Goal: Information Seeking & Learning: Learn about a topic

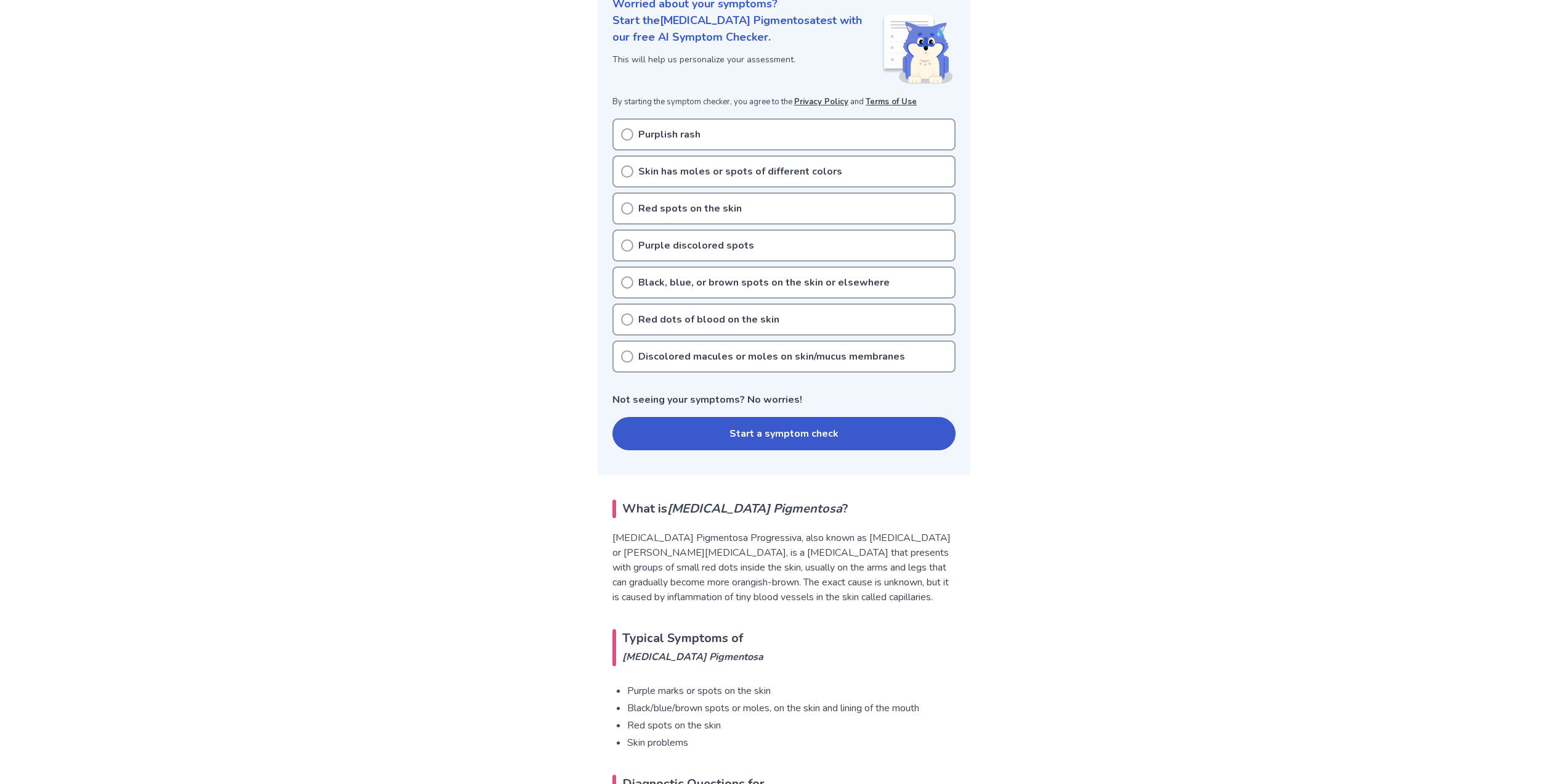
scroll to position [185, 0]
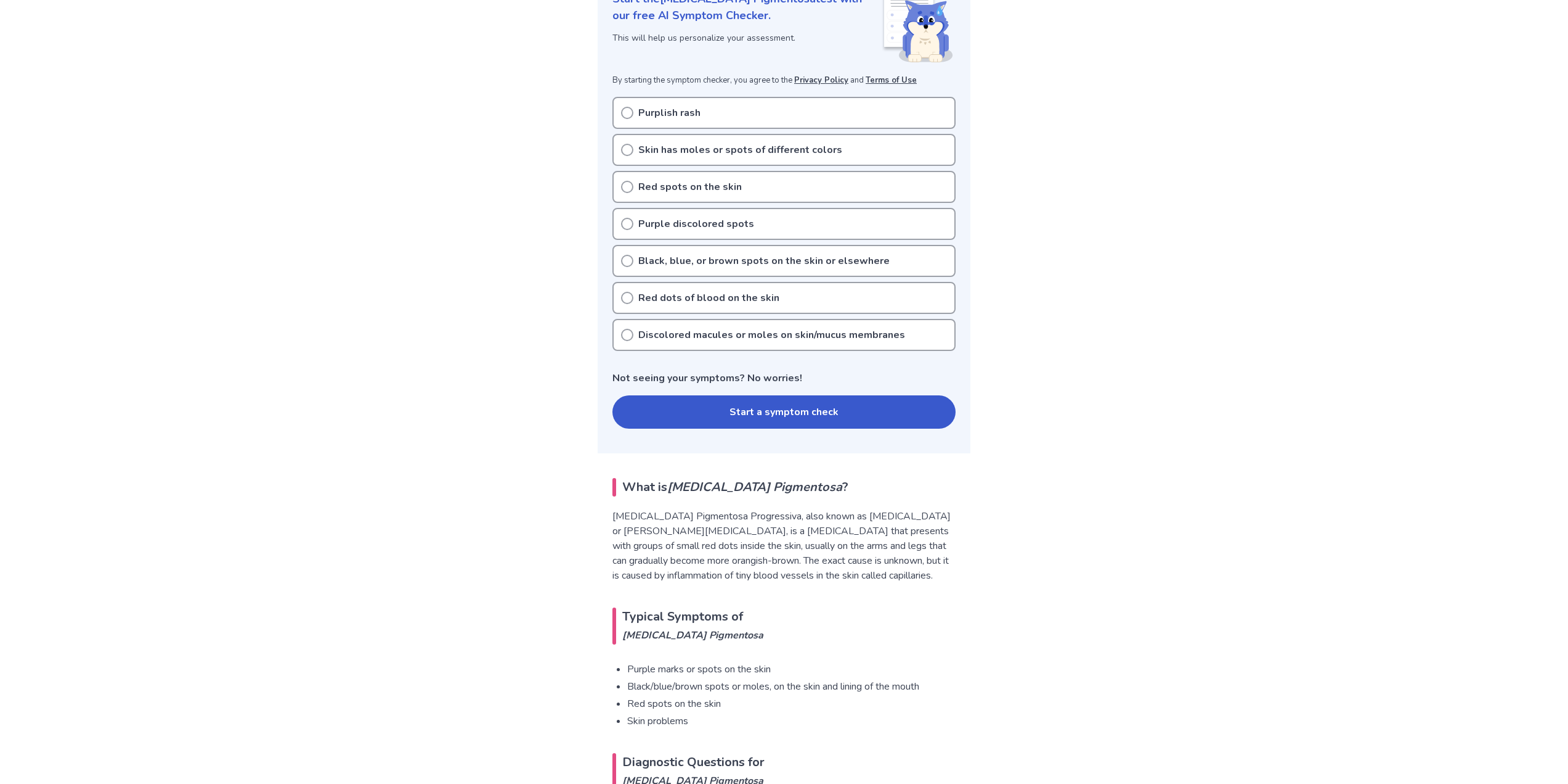
click at [627, 187] on icon at bounding box center [628, 187] width 13 height 13
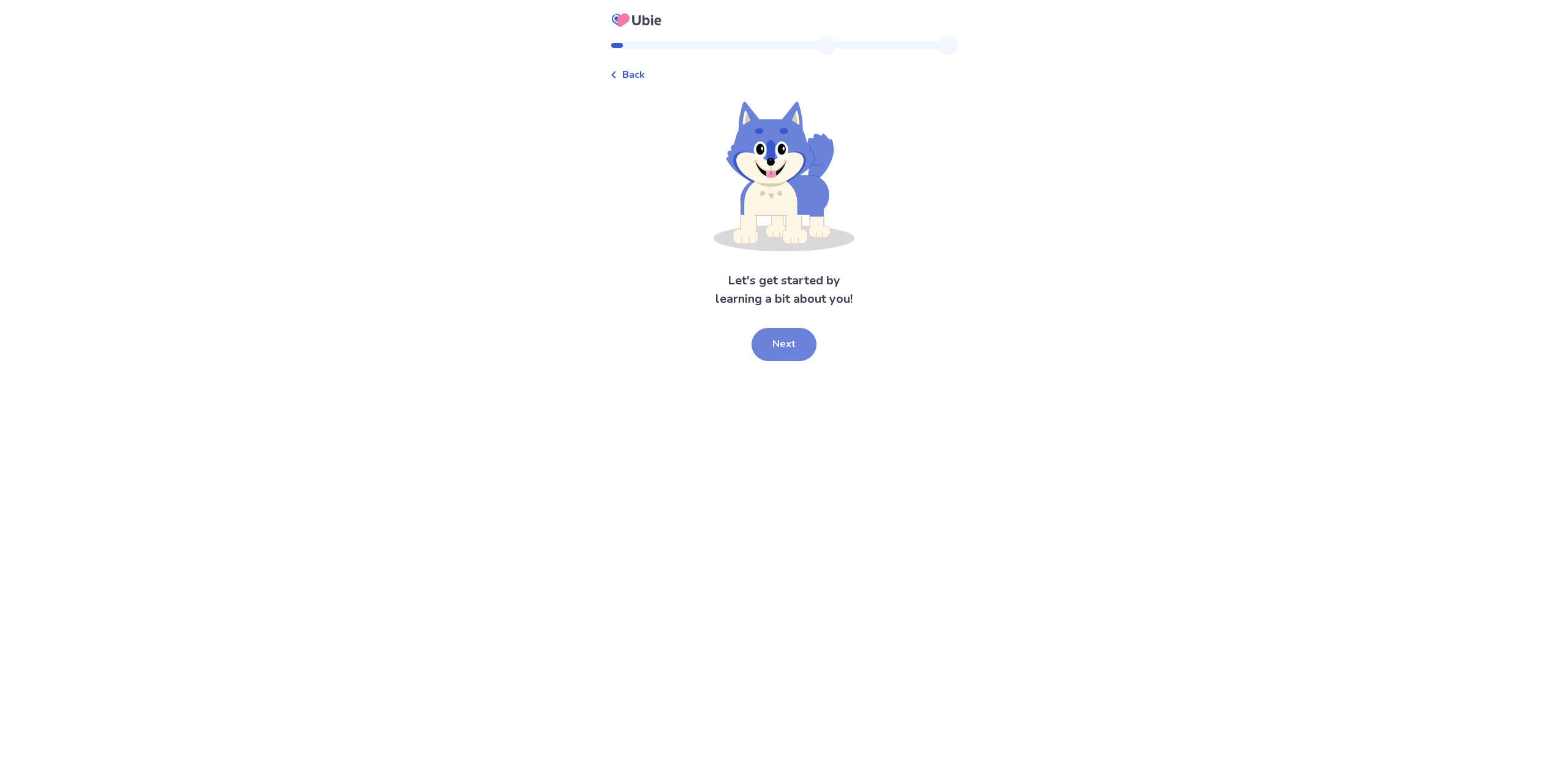
click at [779, 359] on button "Next" at bounding box center [784, 344] width 65 height 33
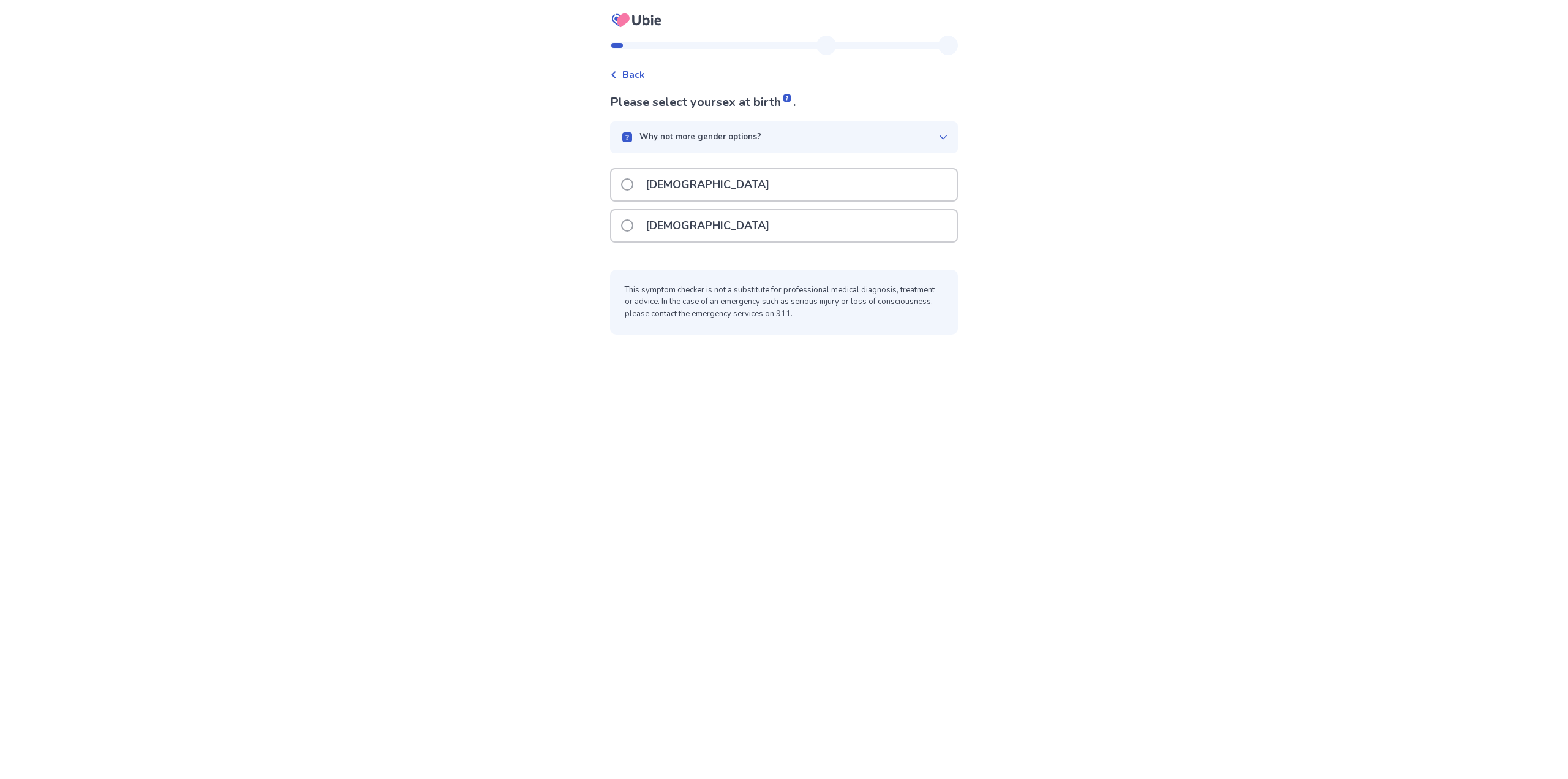
click at [726, 184] on div "Male" at bounding box center [784, 184] width 346 height 31
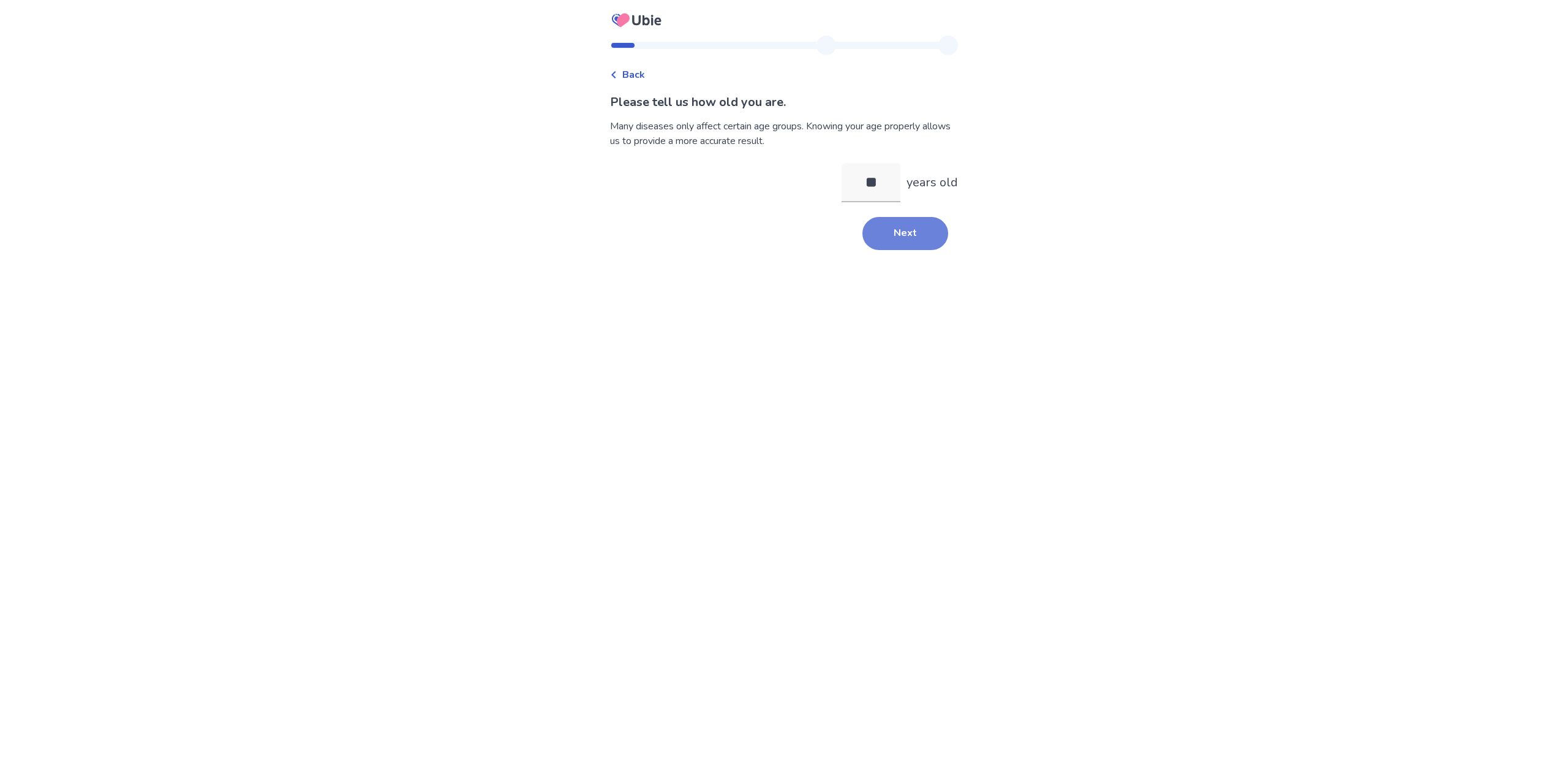
type input "**"
click at [911, 245] on button "Next" at bounding box center [905, 233] width 86 height 33
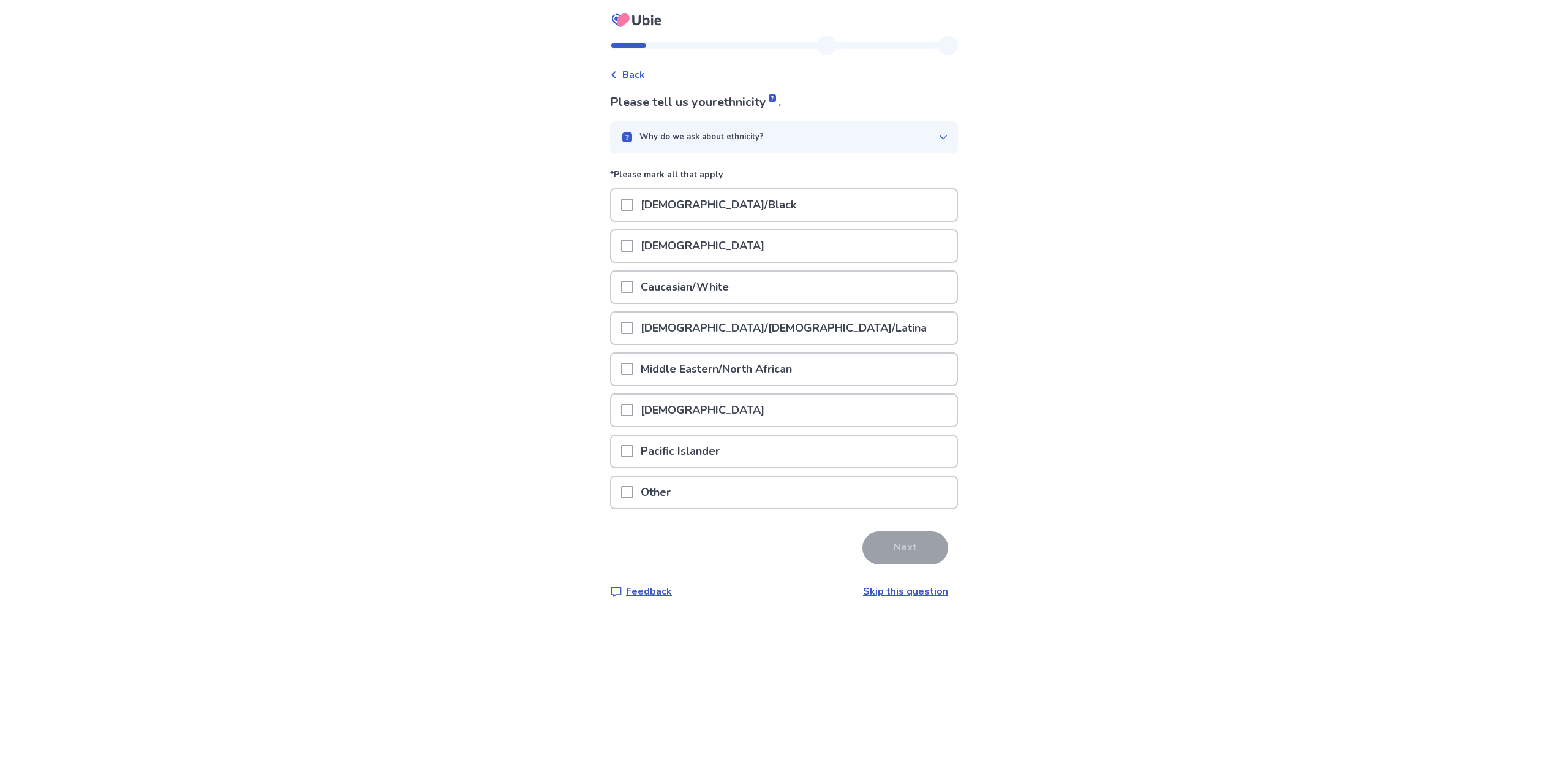
click at [695, 279] on p "Caucasian/White" at bounding box center [685, 287] width 102 height 31
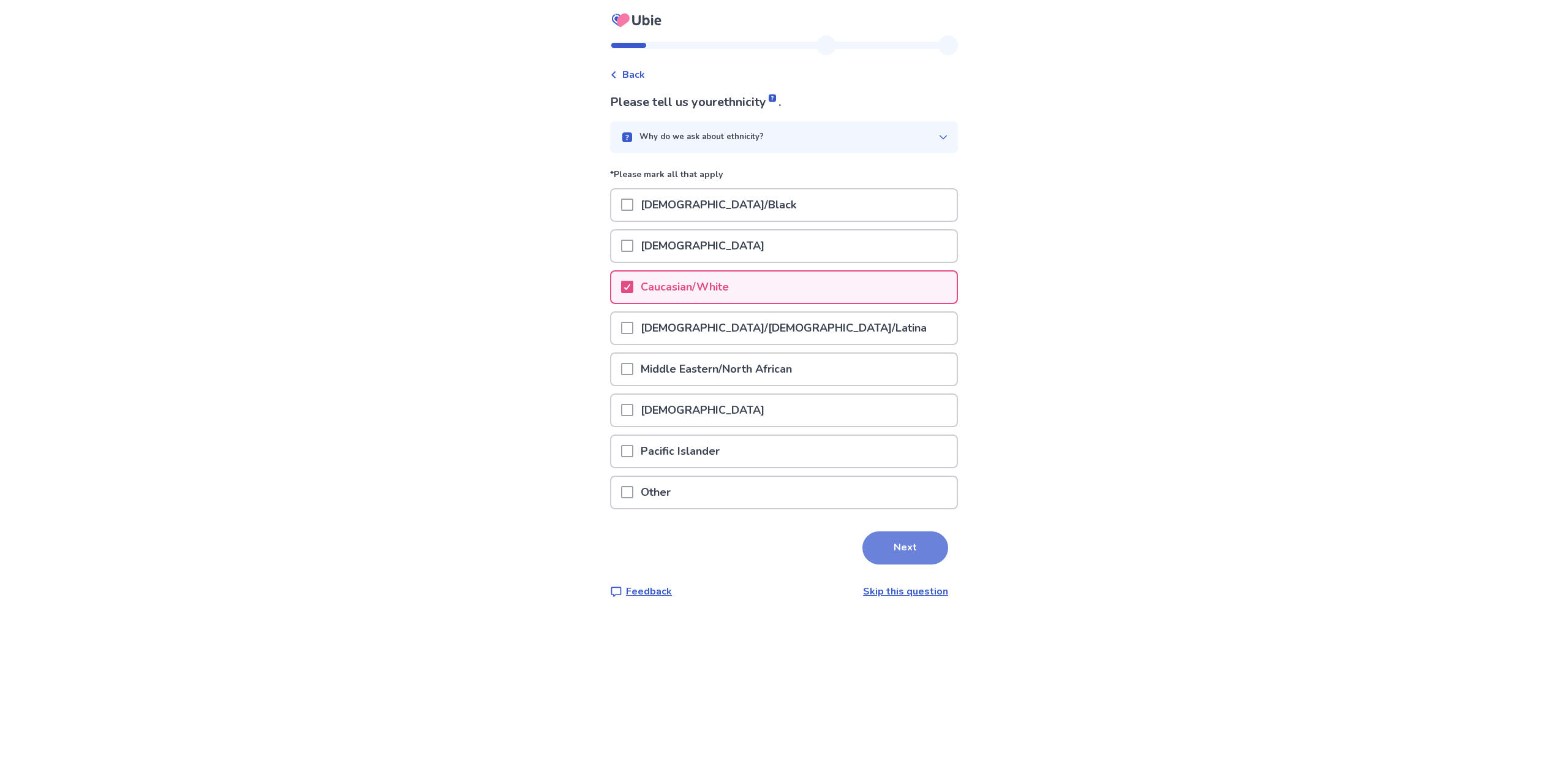
click at [909, 551] on button "Next" at bounding box center [905, 548] width 86 height 33
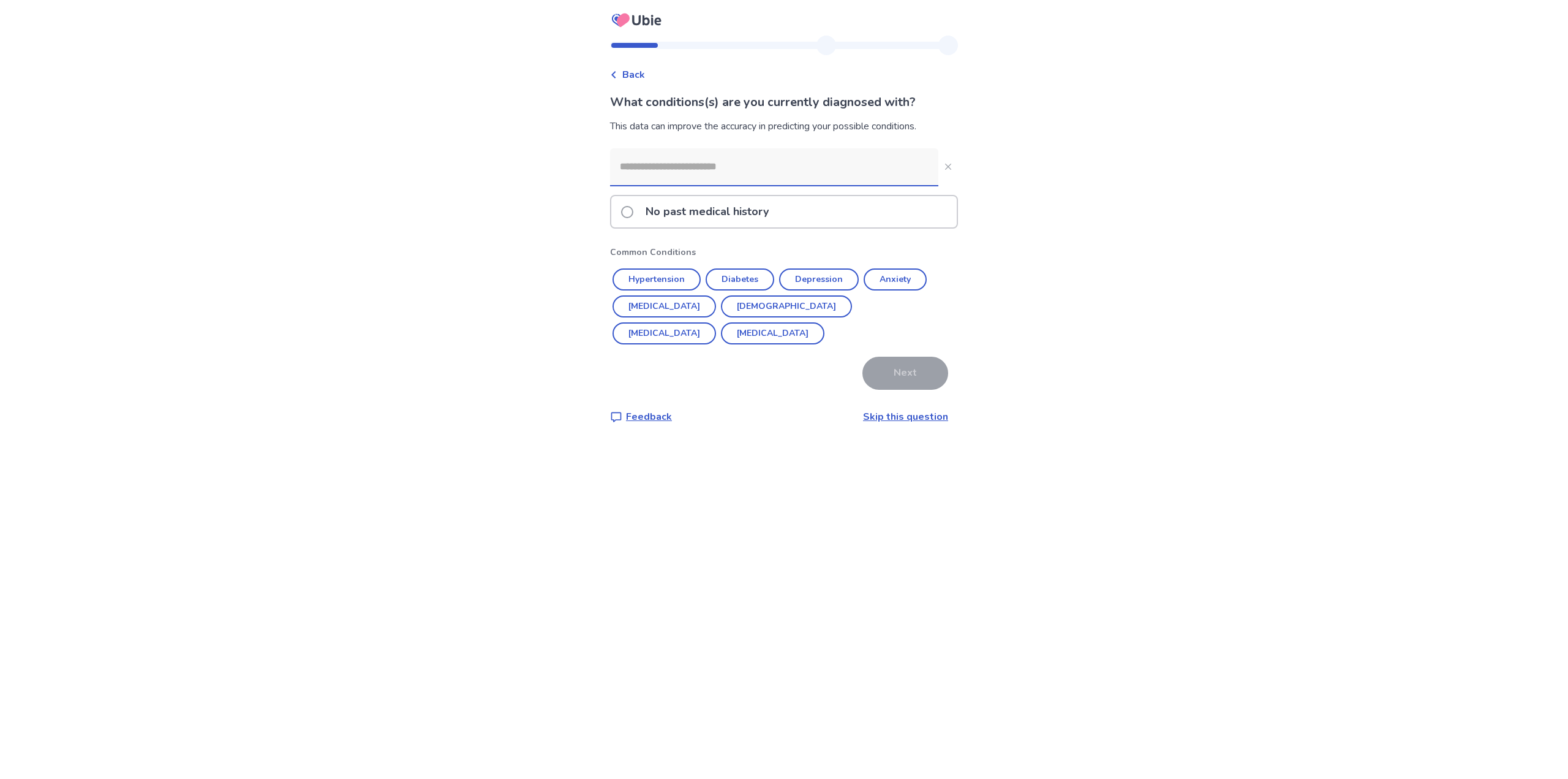
click at [873, 414] on link "Skip this question" at bounding box center [906, 416] width 85 height 14
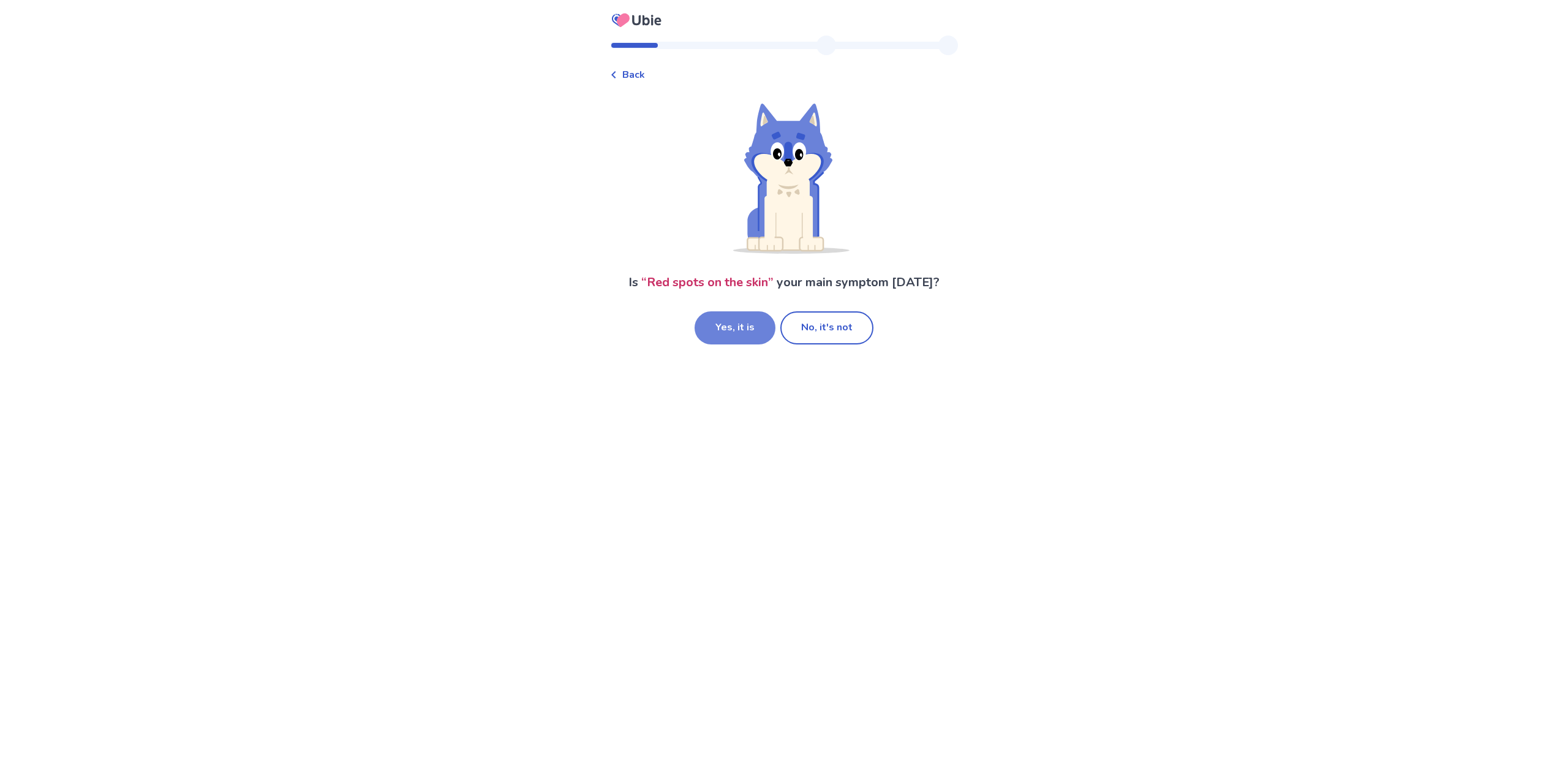
click at [740, 326] on button "Yes, it is" at bounding box center [735, 327] width 81 height 33
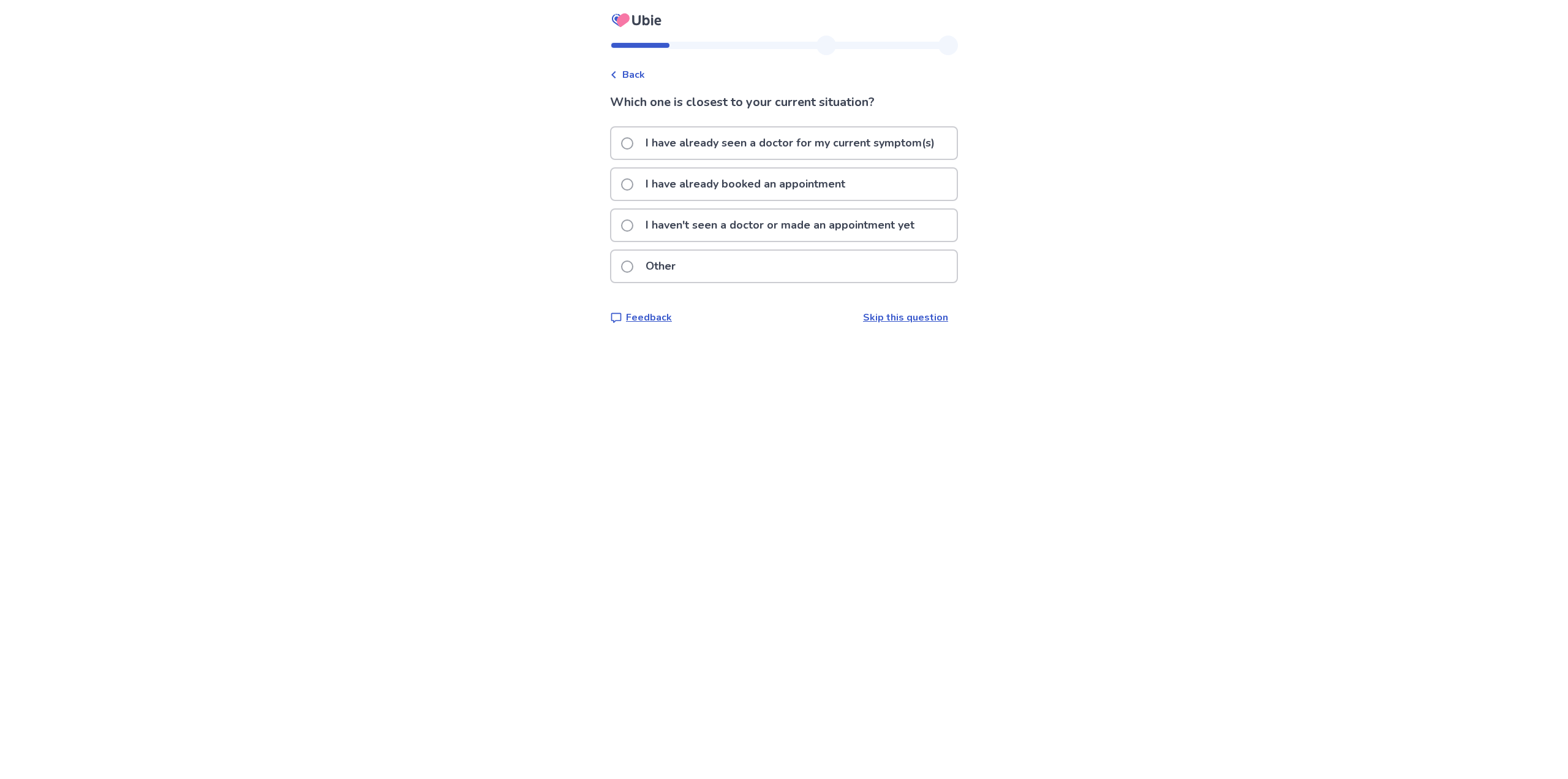
click at [709, 231] on p "I haven't seen a doctor or made an appointment yet" at bounding box center [780, 225] width 284 height 31
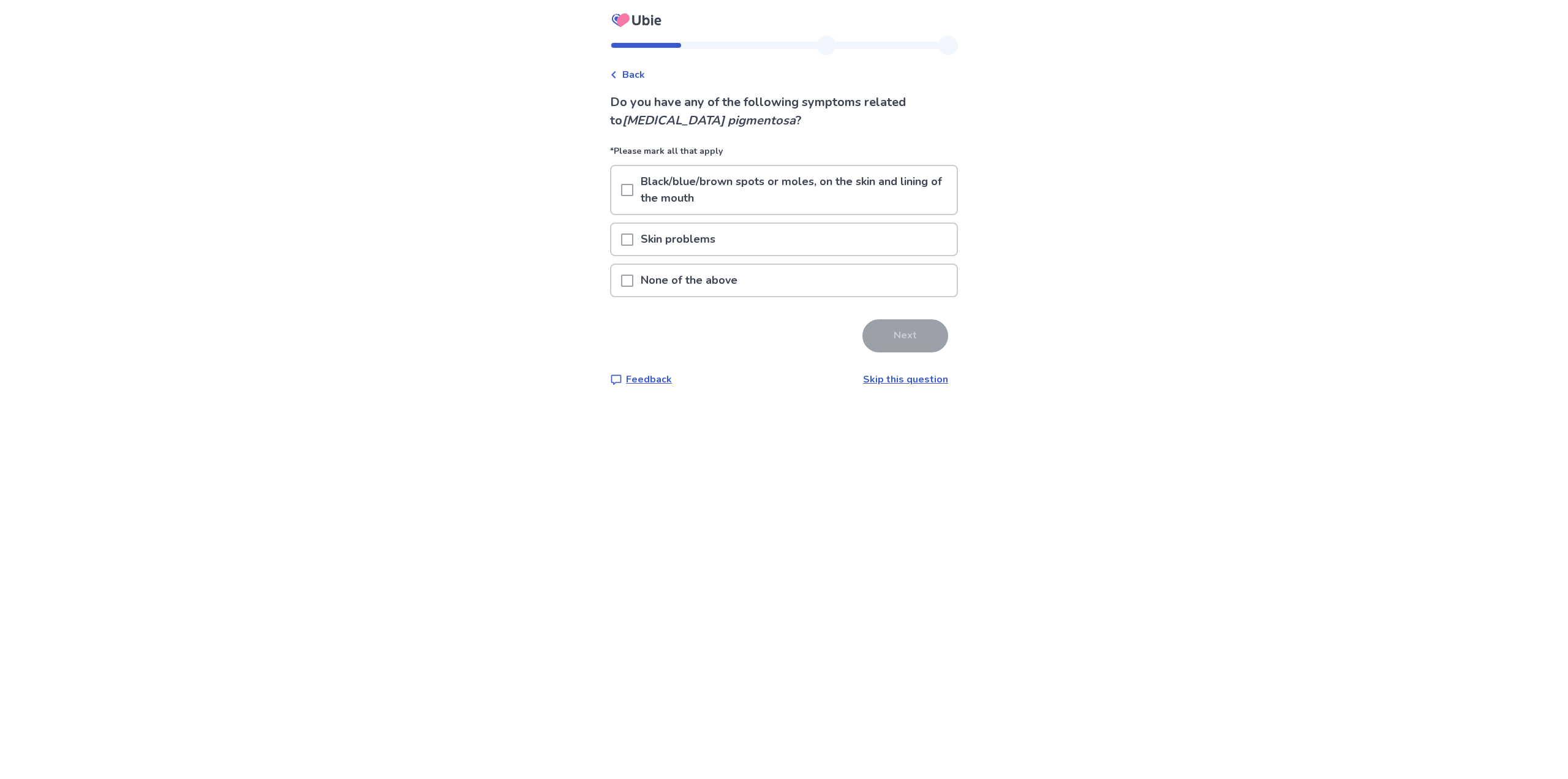
click at [634, 241] on span at bounding box center [628, 239] width 13 height 13
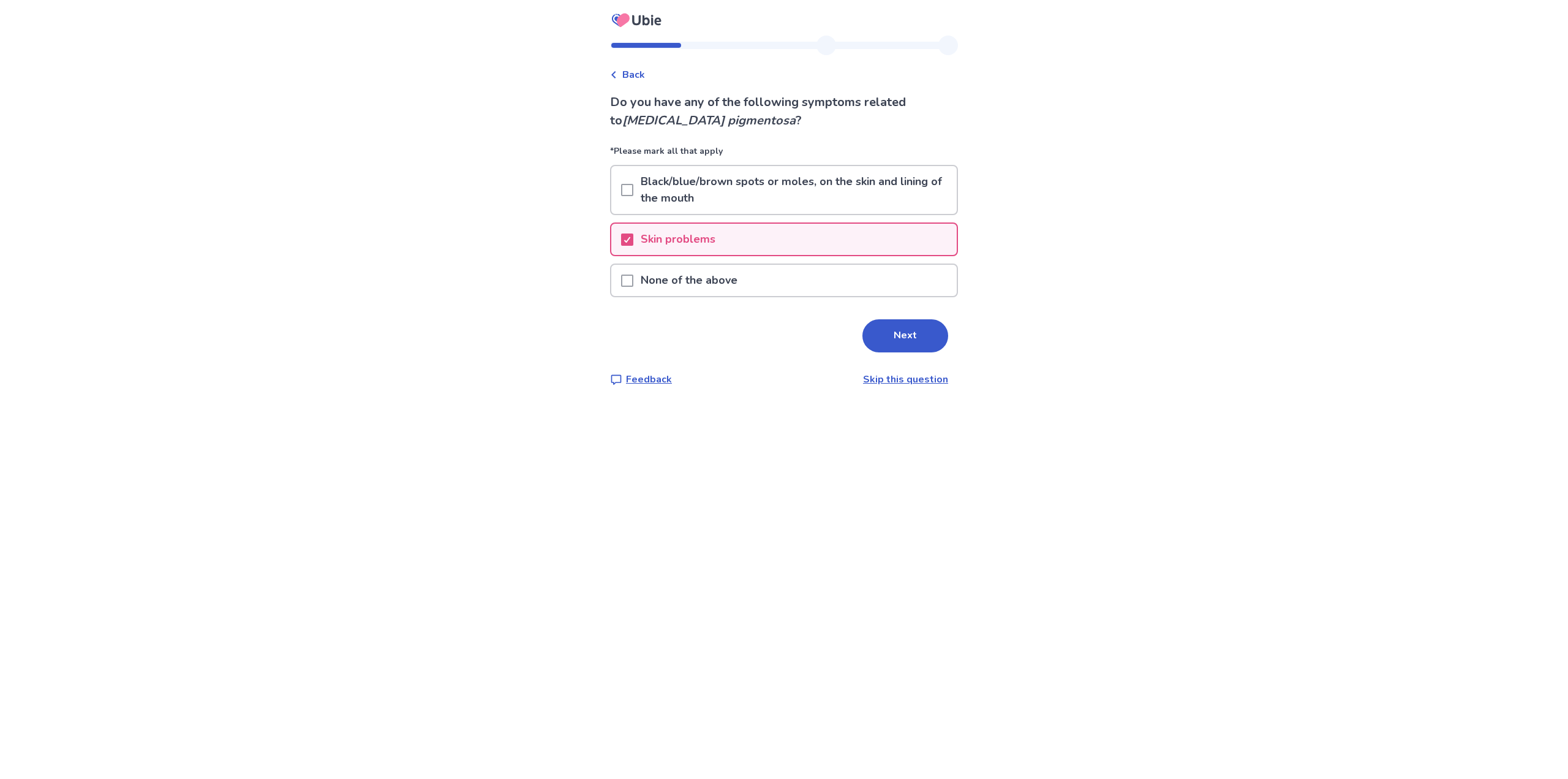
click at [914, 349] on button "Next" at bounding box center [905, 336] width 86 height 33
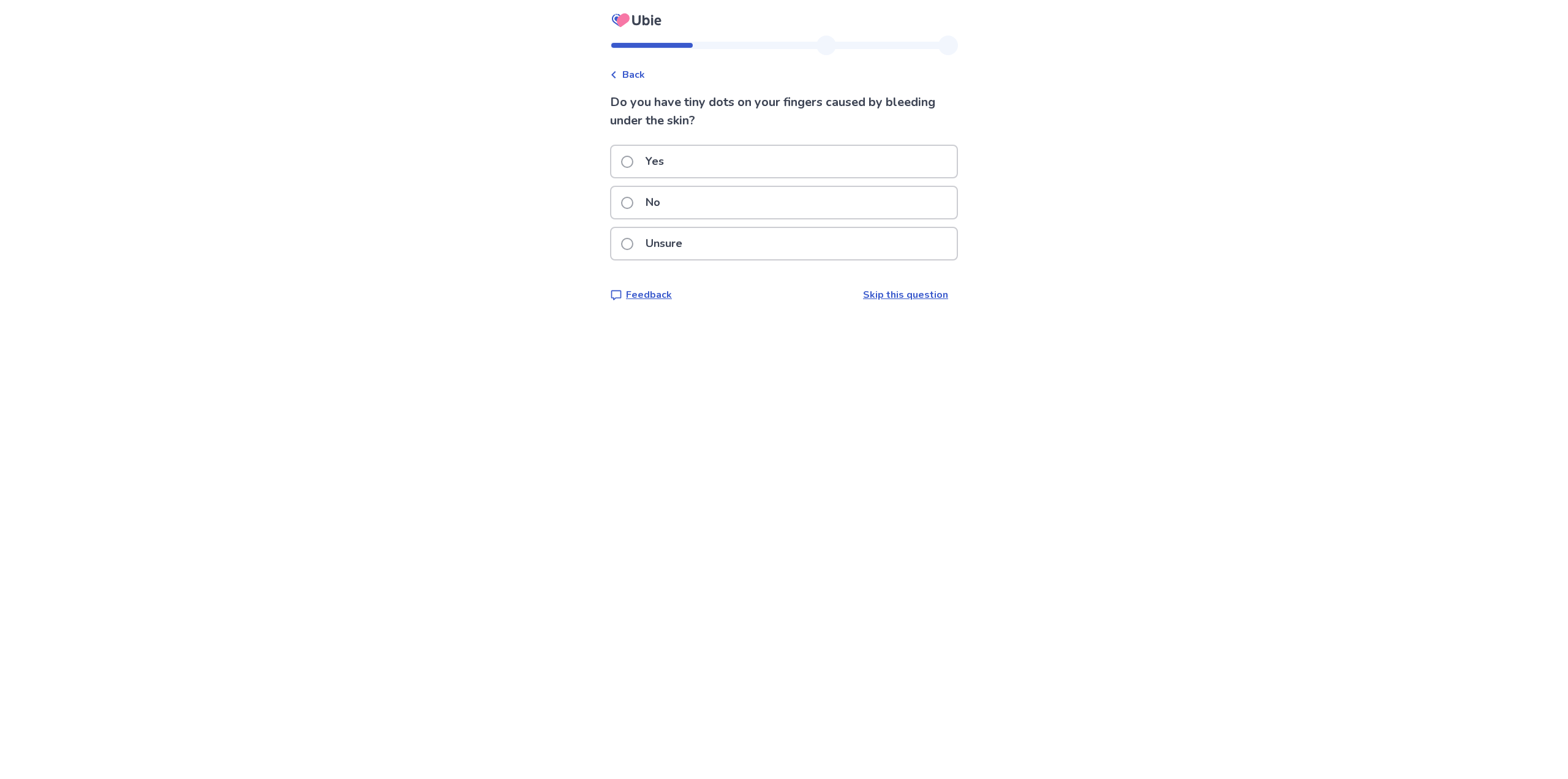
click at [667, 205] on p "No" at bounding box center [653, 202] width 29 height 31
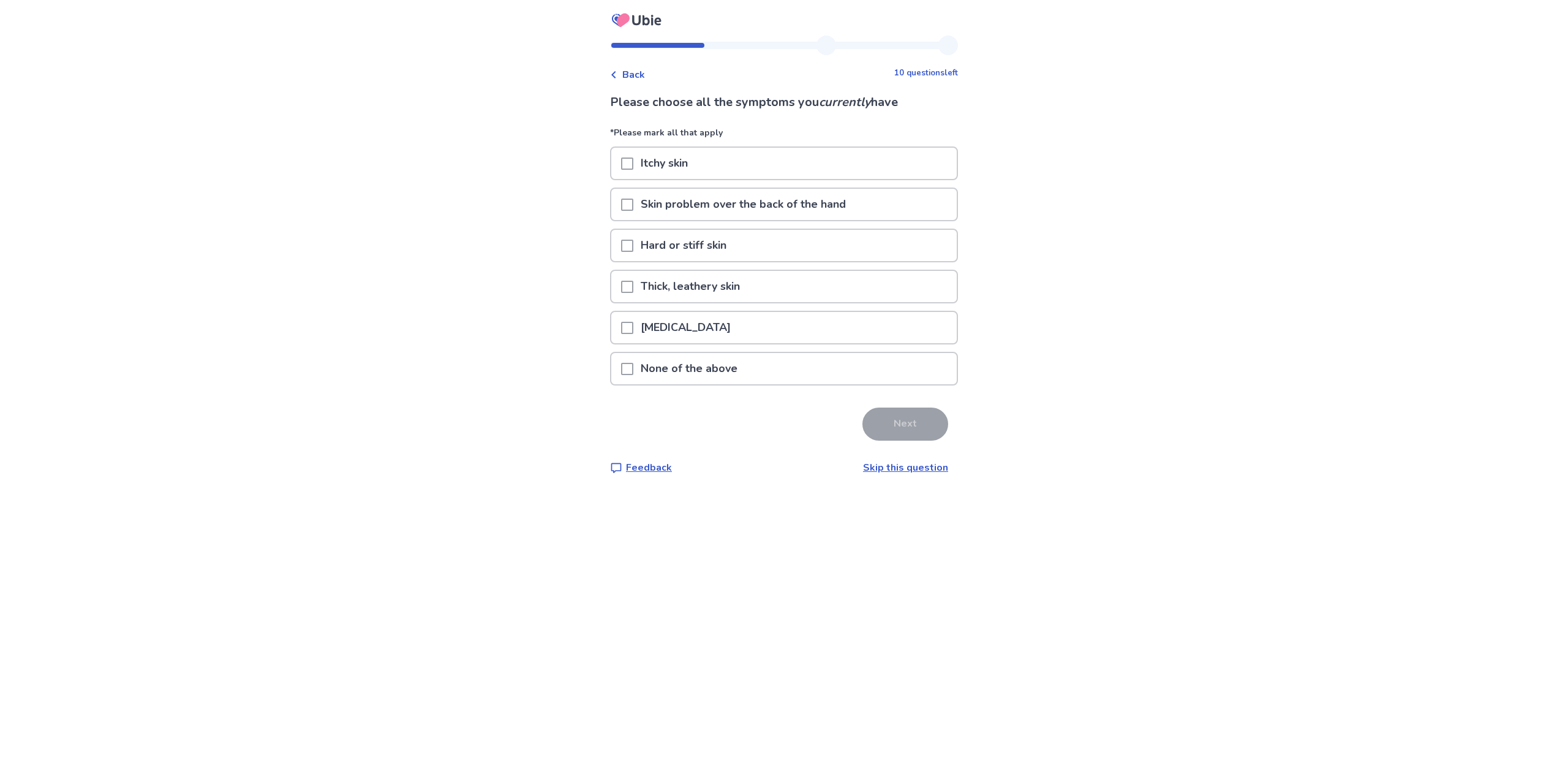
click at [641, 335] on p "Dry skin" at bounding box center [687, 327] width 105 height 31
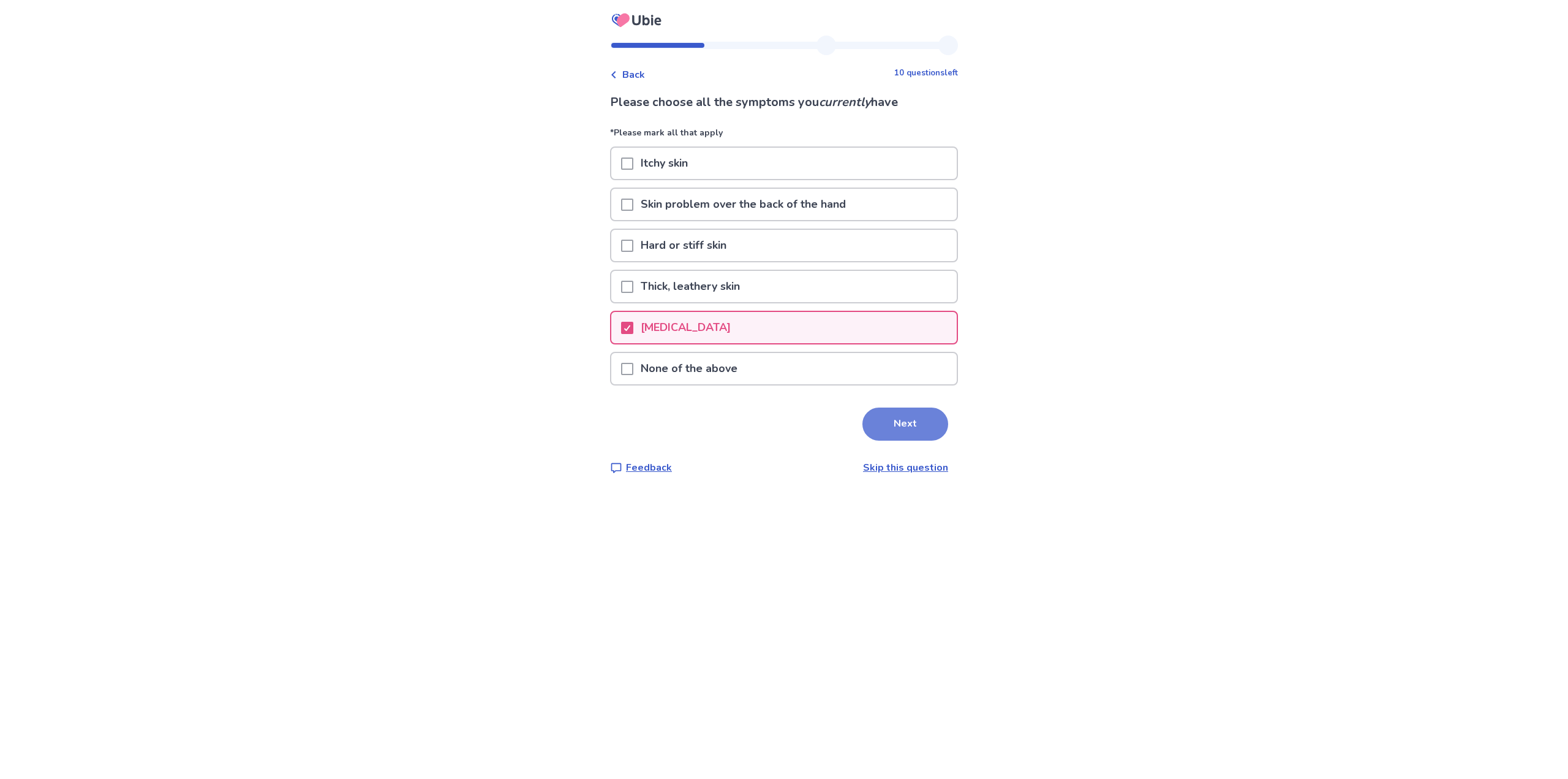
click at [878, 433] on button "Next" at bounding box center [905, 424] width 86 height 33
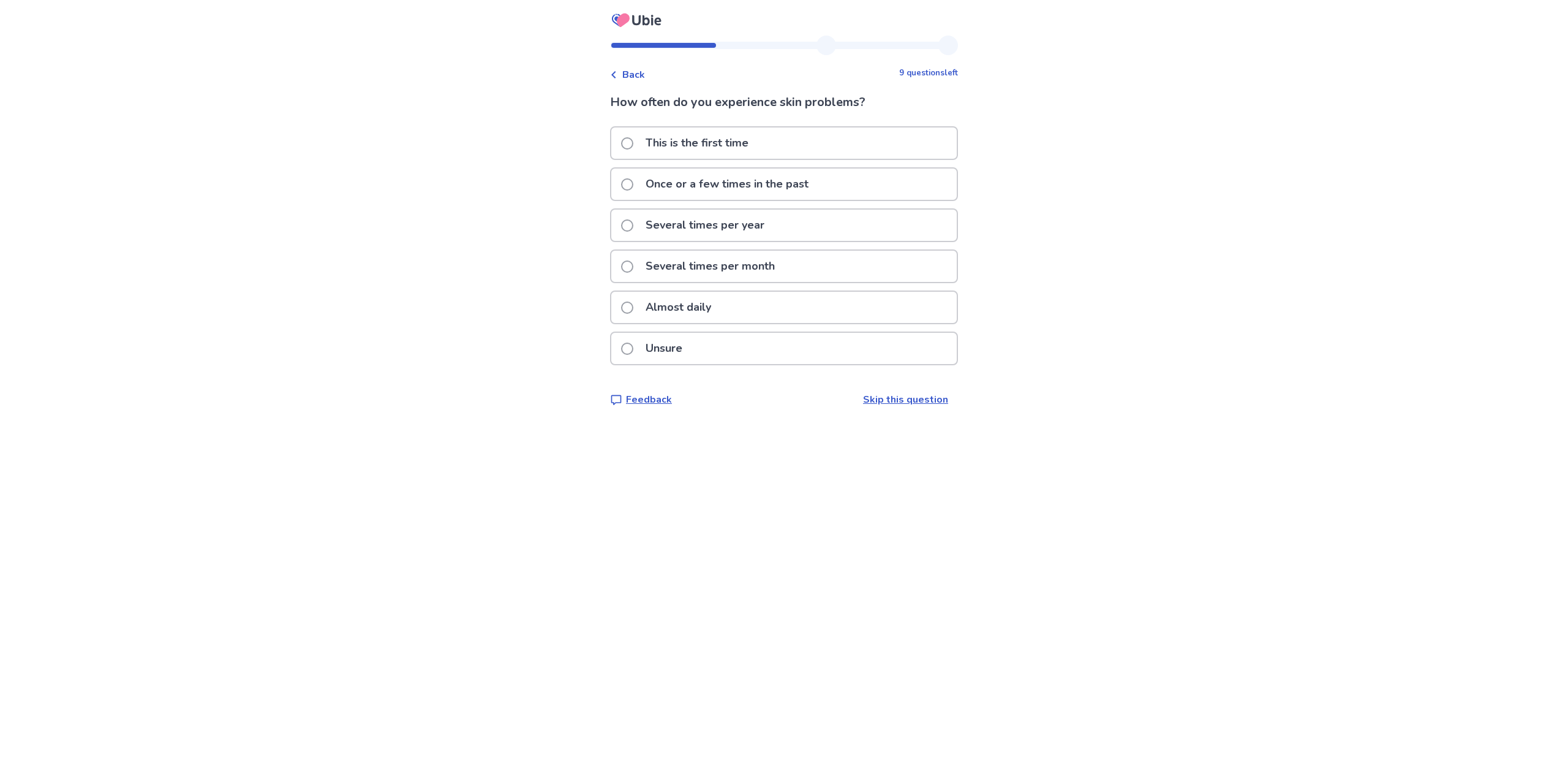
click at [718, 304] on p "Almost daily" at bounding box center [678, 307] width 81 height 31
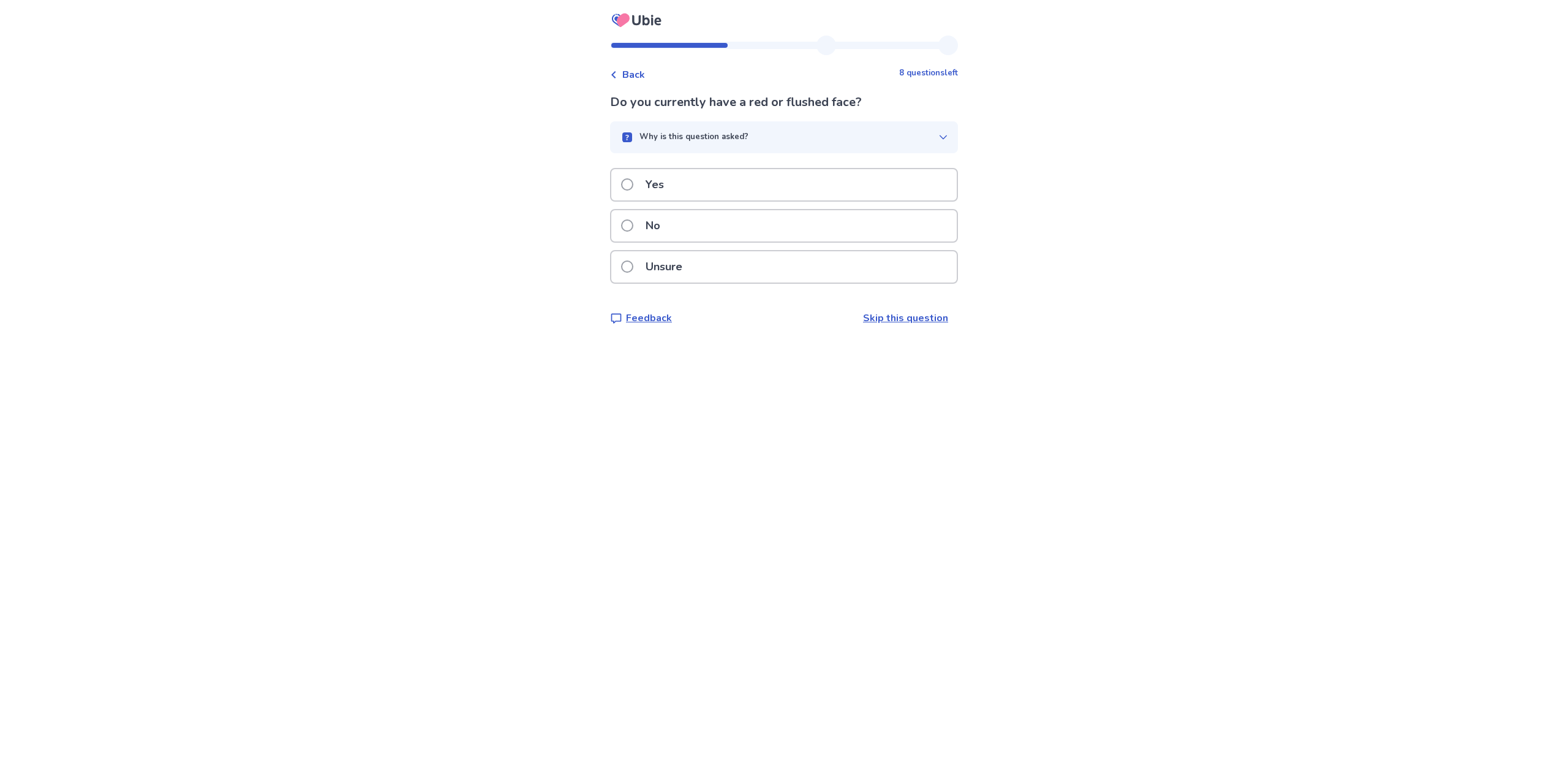
click at [726, 220] on div "No" at bounding box center [784, 226] width 346 height 31
click at [757, 215] on select "******* ****** ******* ******** *******" at bounding box center [739, 218] width 120 height 39
select select "*"
click at [687, 199] on select "******* ****** ******* ******** *******" at bounding box center [739, 218] width 120 height 39
click at [665, 224] on input "tel" at bounding box center [639, 218] width 59 height 39
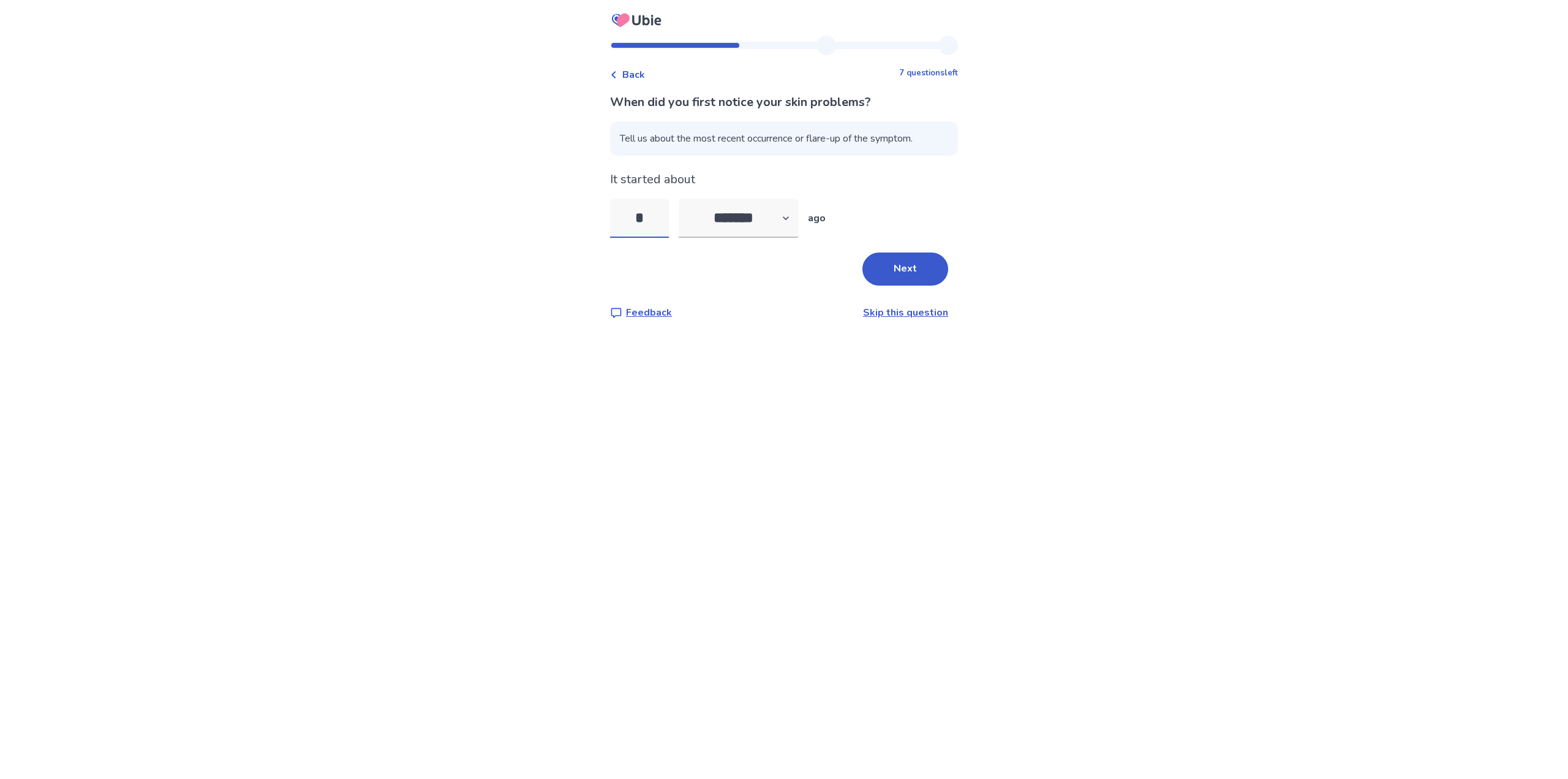
type input "*"
drag, startPoint x: 723, startPoint y: 315, endPoint x: 752, endPoint y: 316, distance: 29.0
click at [728, 319] on div "Feedback Skip this question" at bounding box center [779, 312] width 338 height 15
click at [901, 261] on button "Next" at bounding box center [905, 268] width 86 height 33
click at [718, 216] on div "No" at bounding box center [784, 226] width 346 height 31
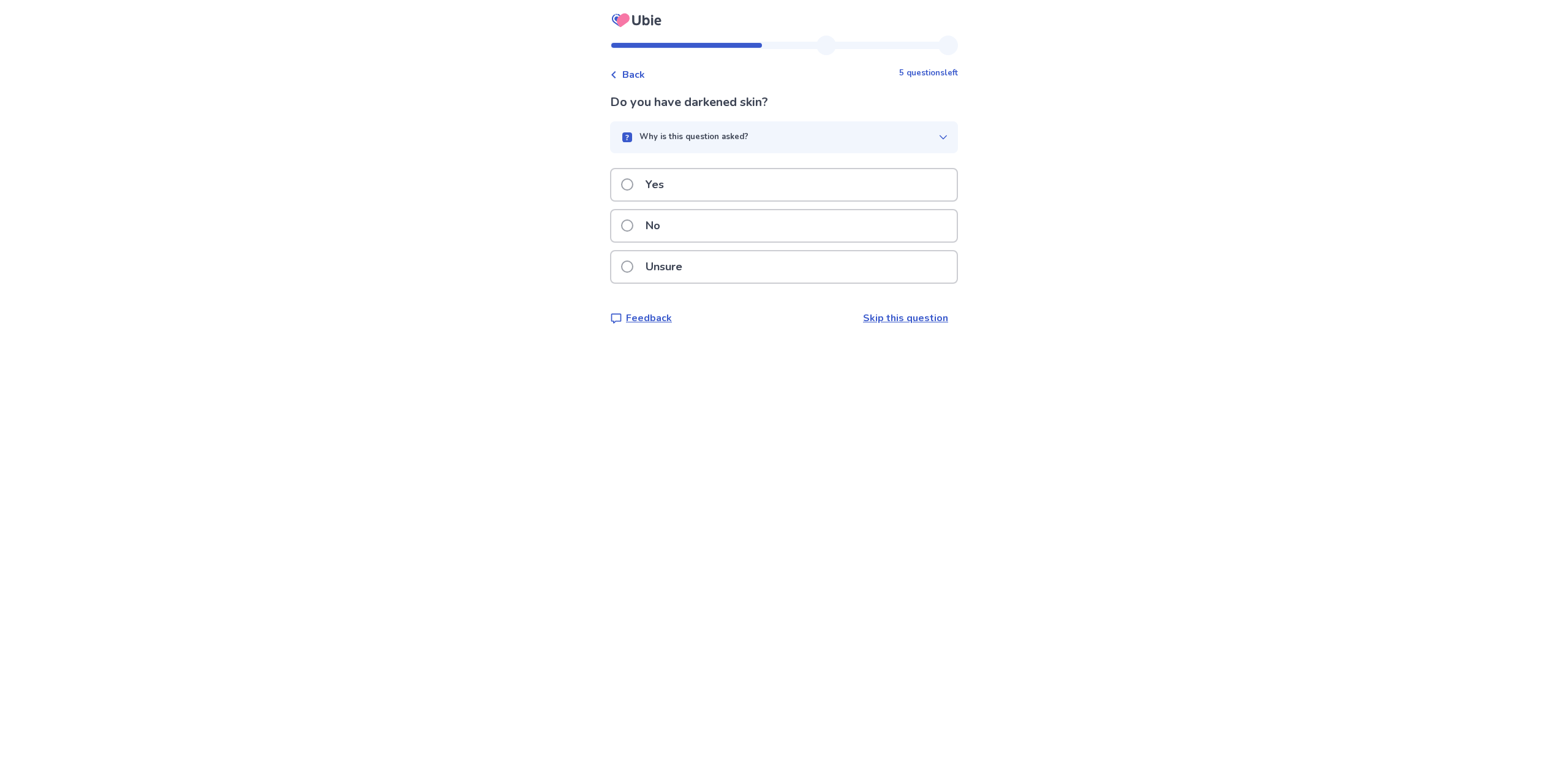
click at [719, 186] on div "Yes" at bounding box center [784, 184] width 346 height 31
click at [726, 261] on div "Unsure" at bounding box center [784, 267] width 346 height 31
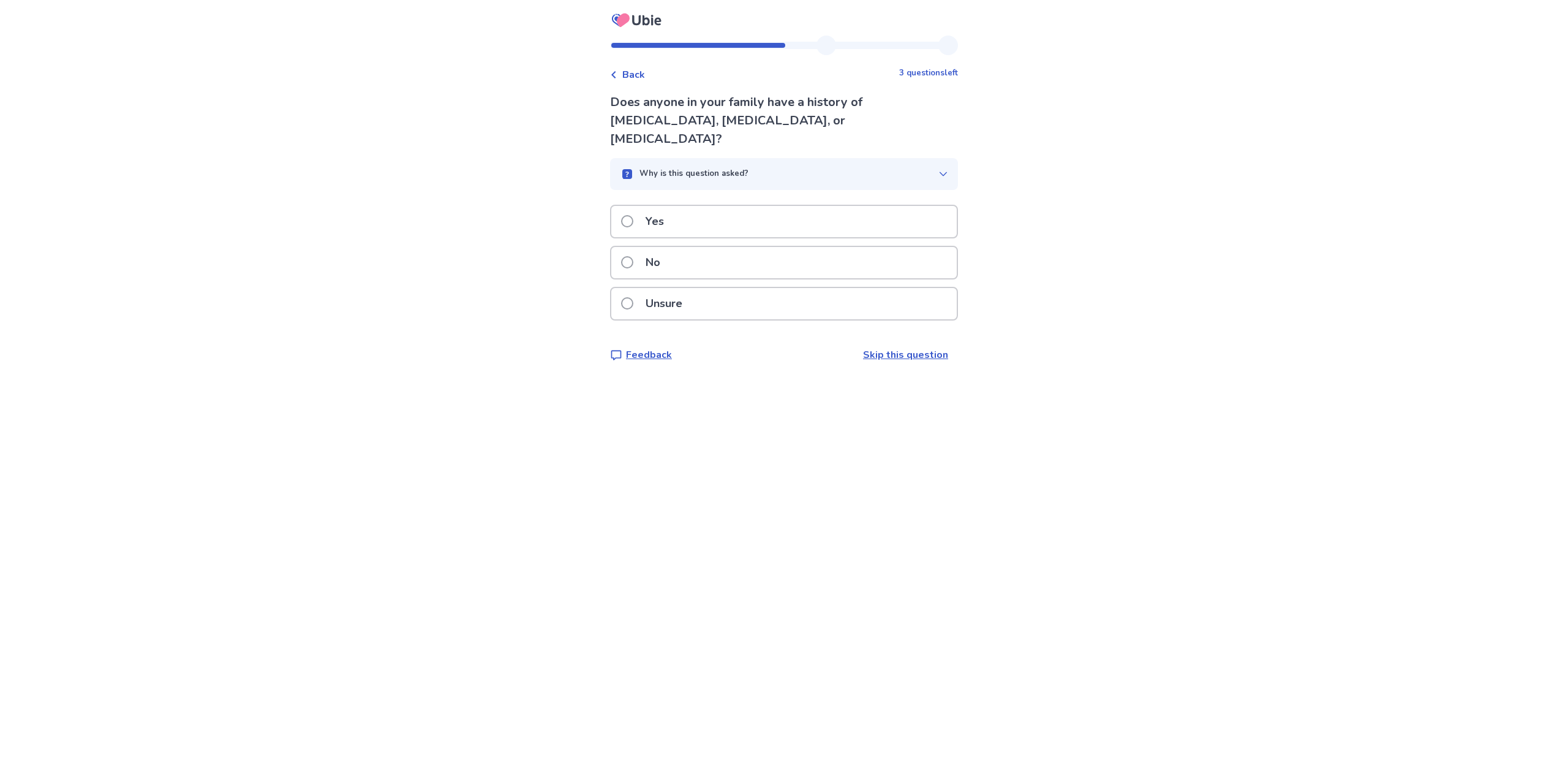
click at [726, 214] on div "Yes" at bounding box center [784, 221] width 346 height 31
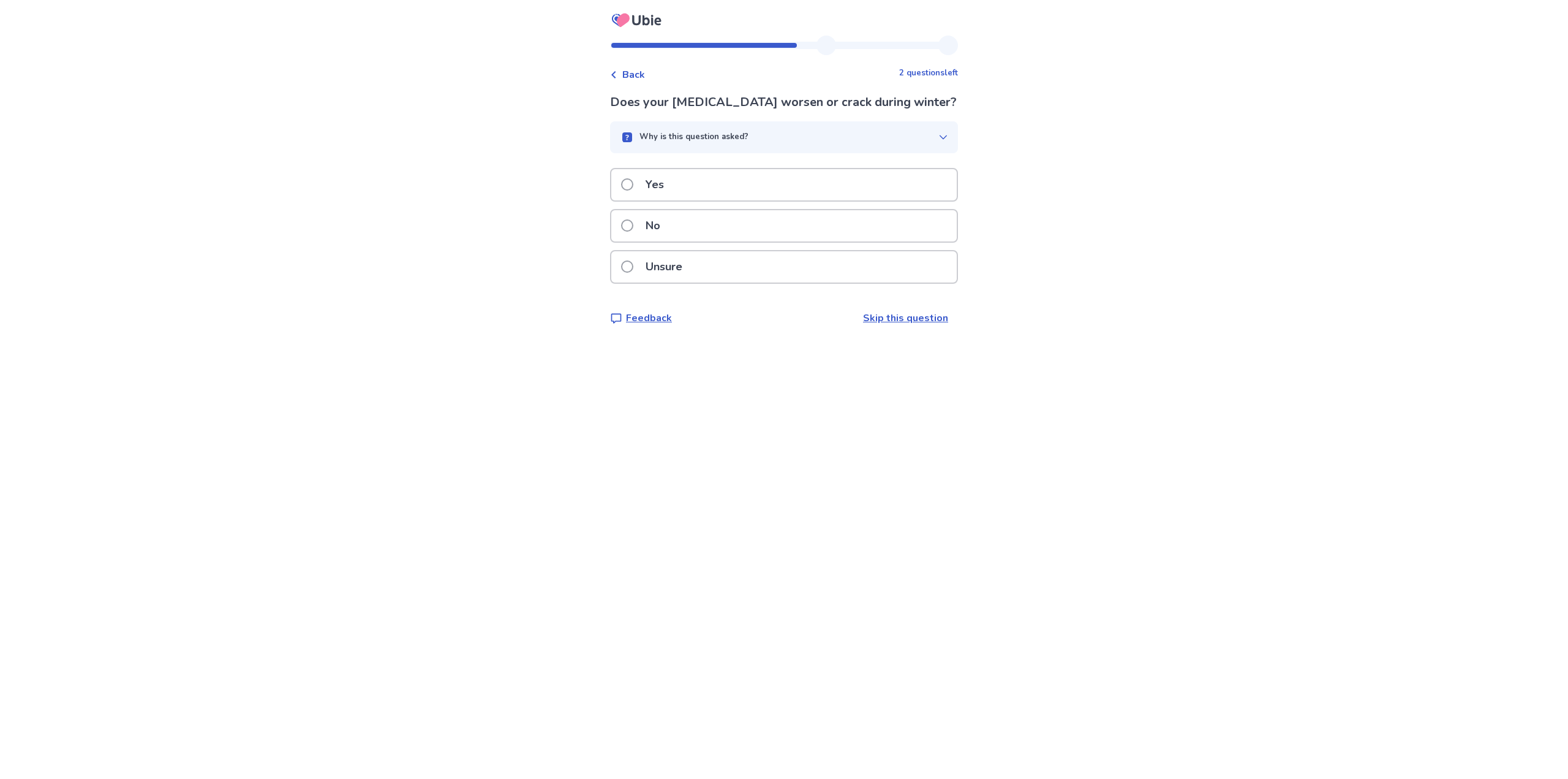
click at [726, 226] on div "No" at bounding box center [784, 226] width 346 height 31
click at [723, 230] on div "No" at bounding box center [784, 226] width 346 height 31
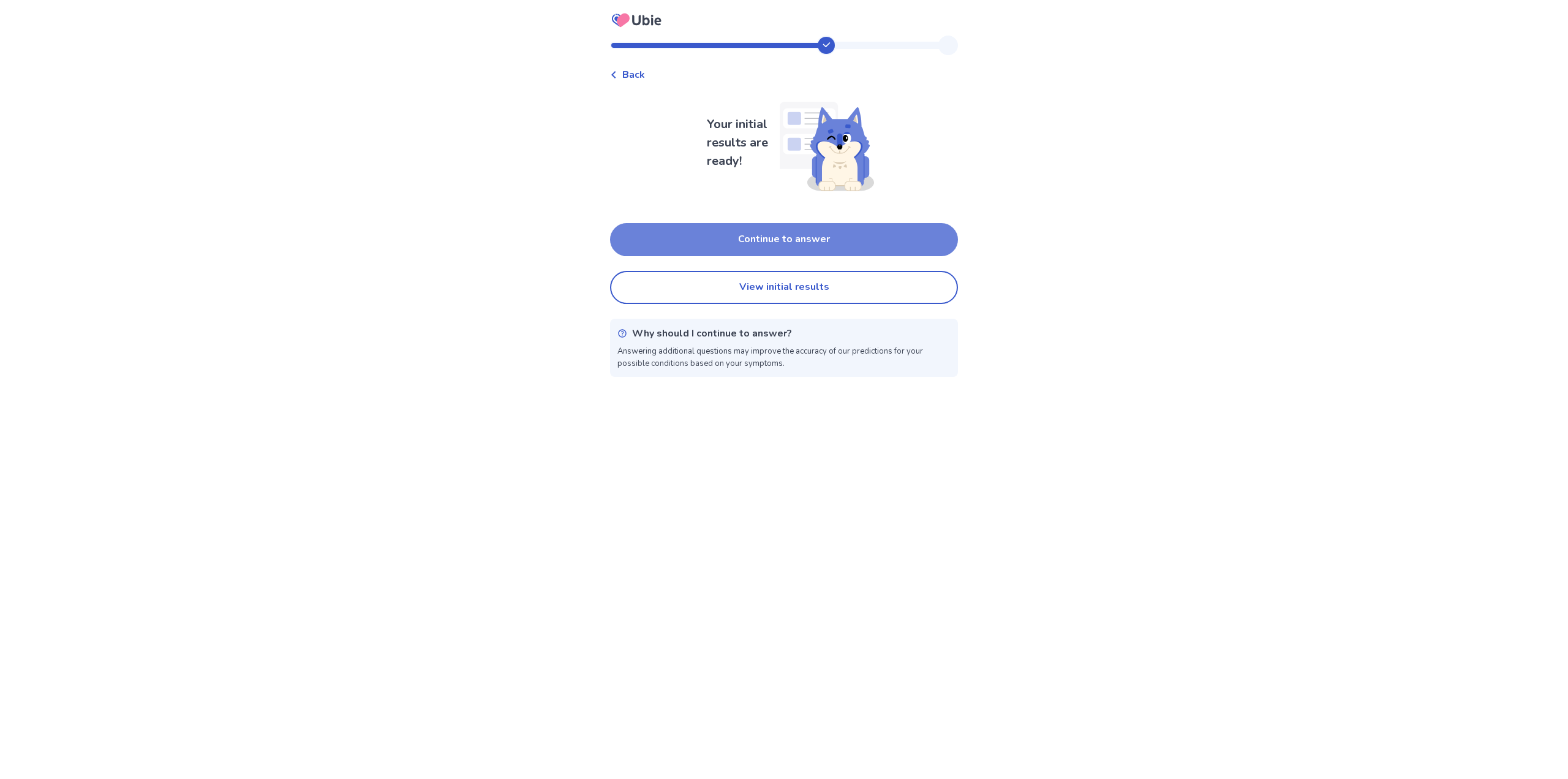
click at [742, 239] on button "Continue to answer" at bounding box center [784, 239] width 348 height 33
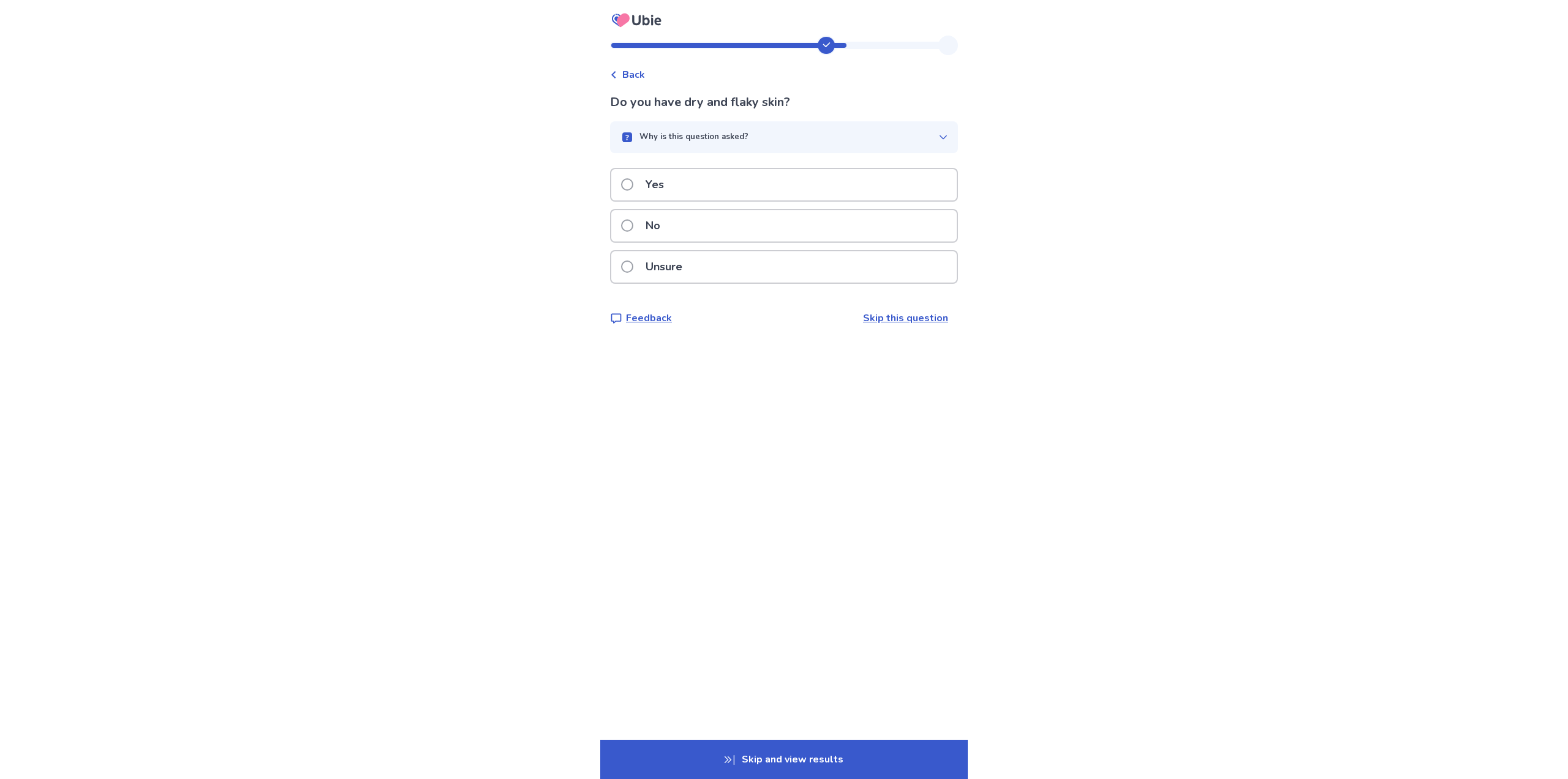
click at [632, 235] on label "No" at bounding box center [644, 226] width 46 height 31
click at [696, 222] on div "No" at bounding box center [784, 226] width 346 height 31
click at [693, 207] on div "Yes" at bounding box center [784, 188] width 348 height 41
click at [700, 191] on div "Yes" at bounding box center [784, 184] width 346 height 31
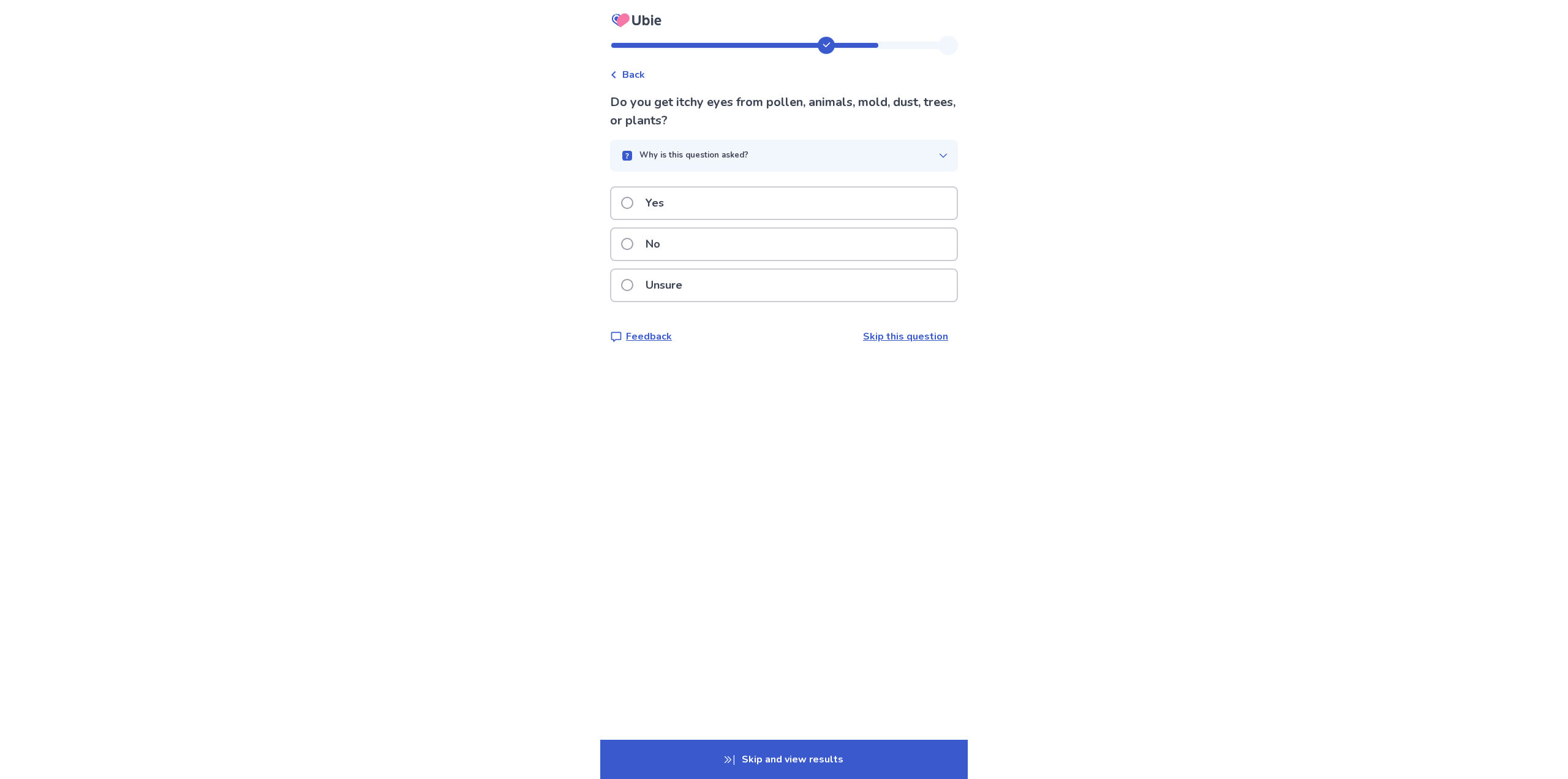
click at [700, 203] on div "Yes" at bounding box center [784, 203] width 346 height 31
click at [697, 200] on div "Yes" at bounding box center [784, 184] width 346 height 31
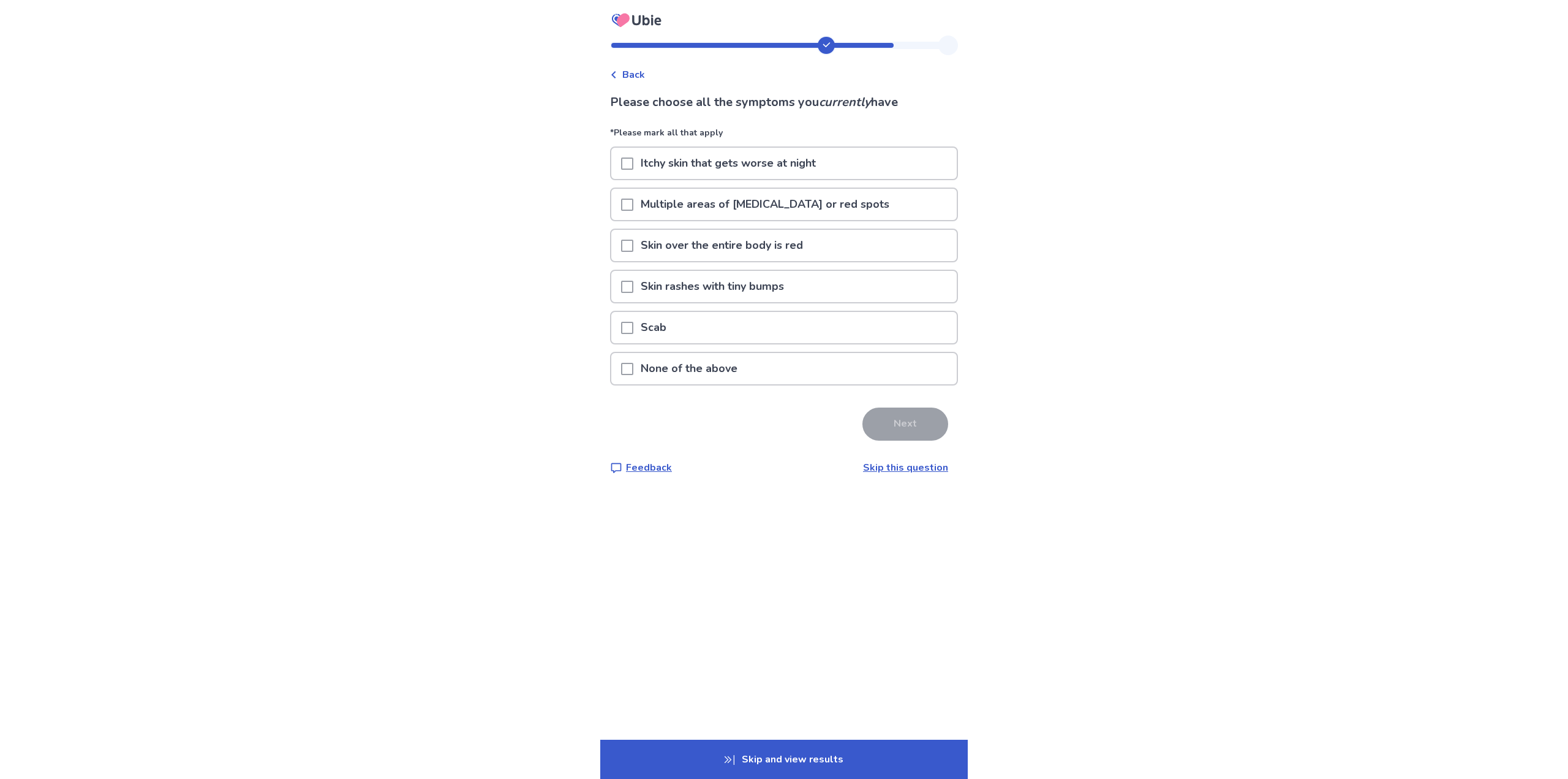
click at [632, 200] on span at bounding box center [628, 205] width 13 height 13
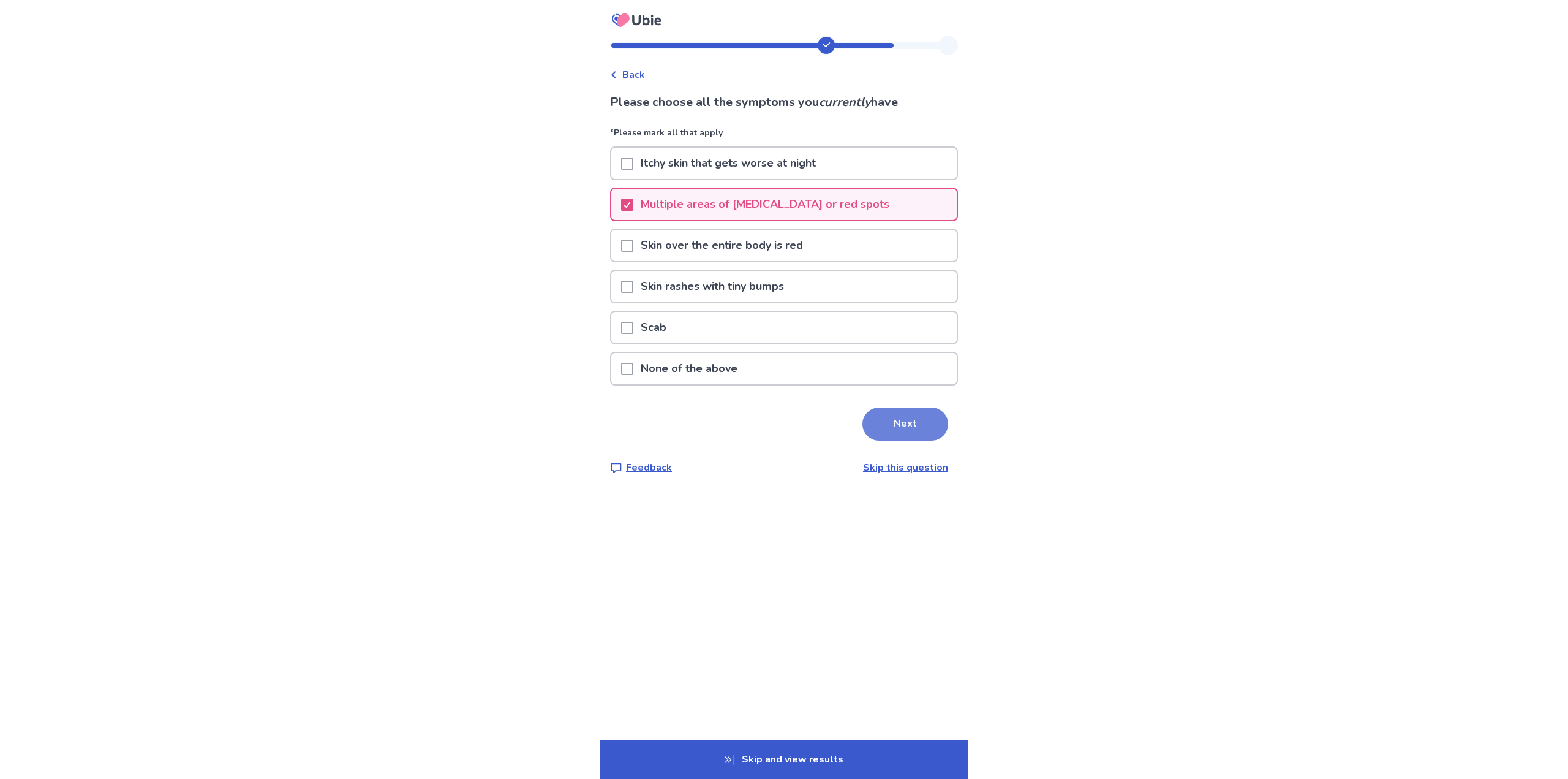
click at [894, 425] on button "Next" at bounding box center [905, 424] width 86 height 33
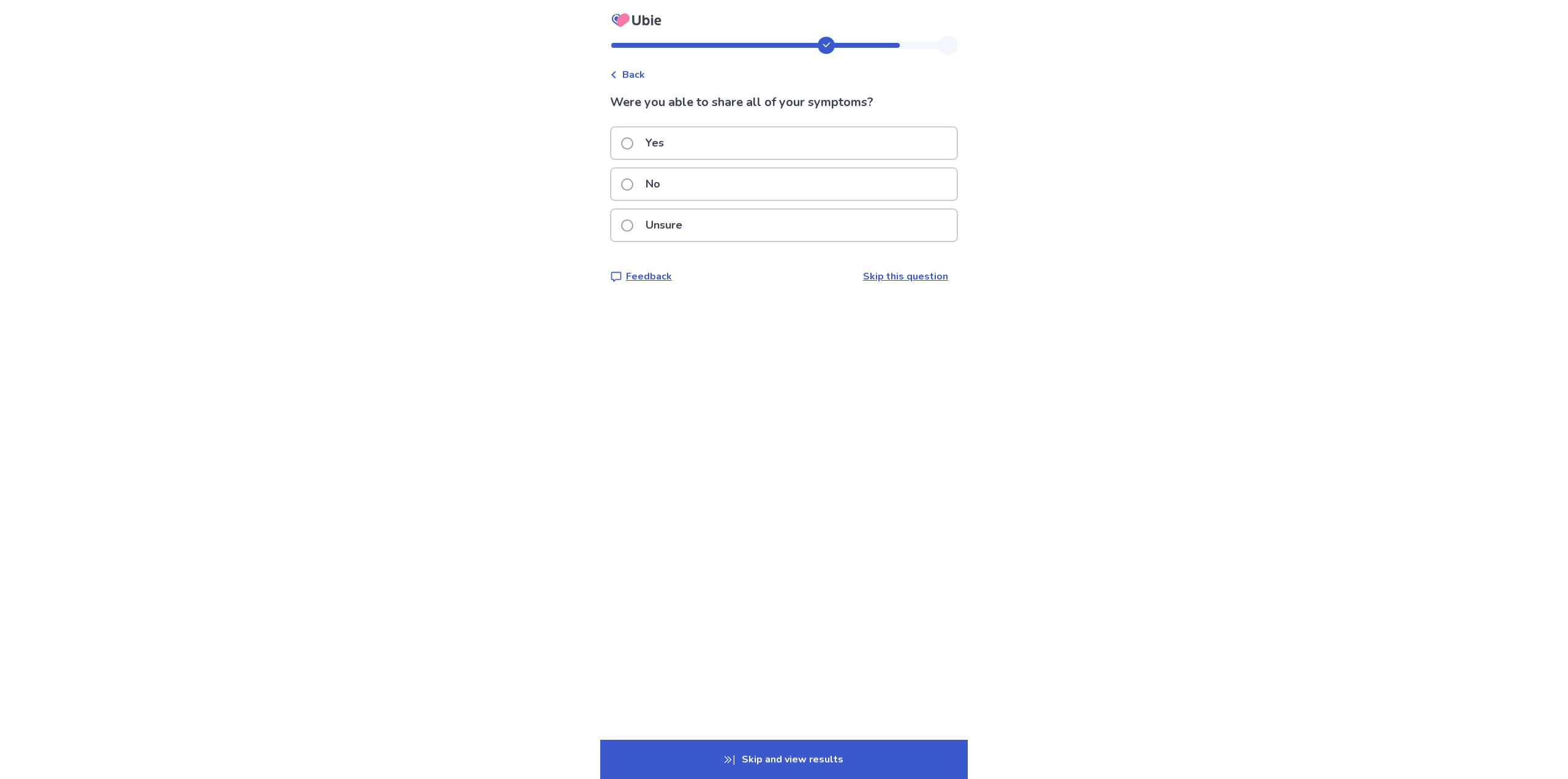
click at [701, 146] on div "Yes" at bounding box center [784, 143] width 346 height 31
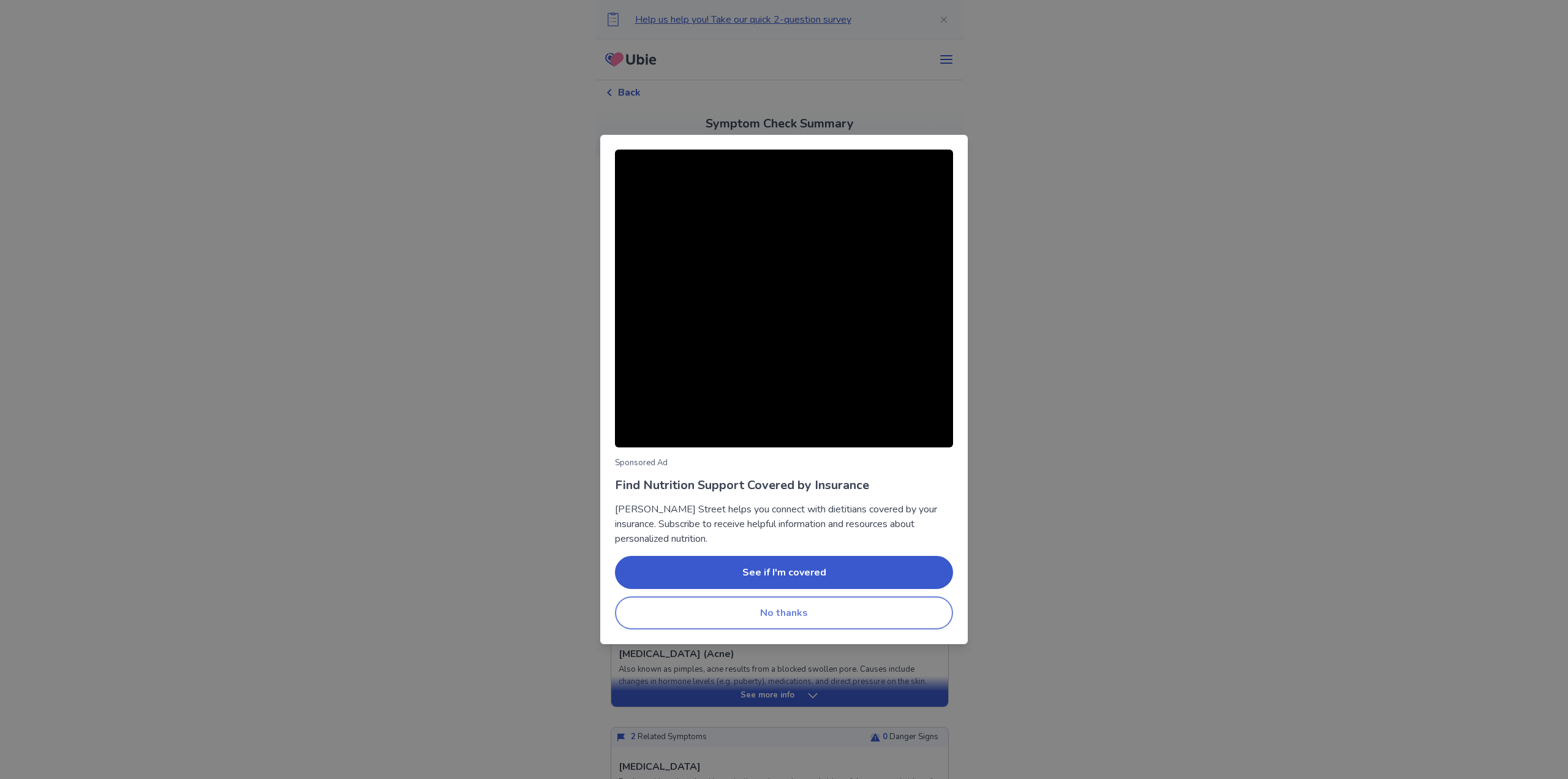
click at [807, 614] on button "No thanks" at bounding box center [784, 612] width 338 height 33
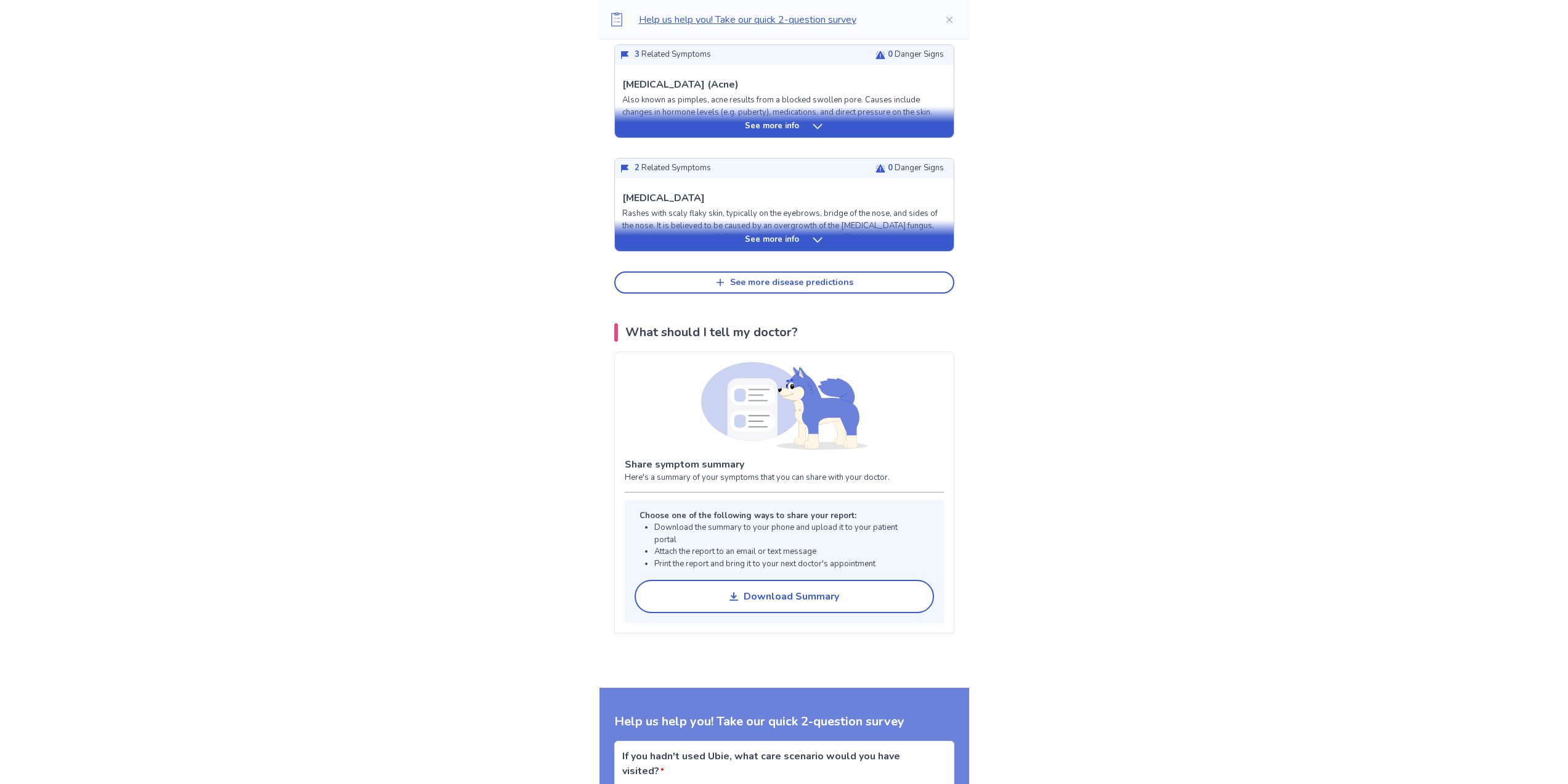
scroll to position [555, 0]
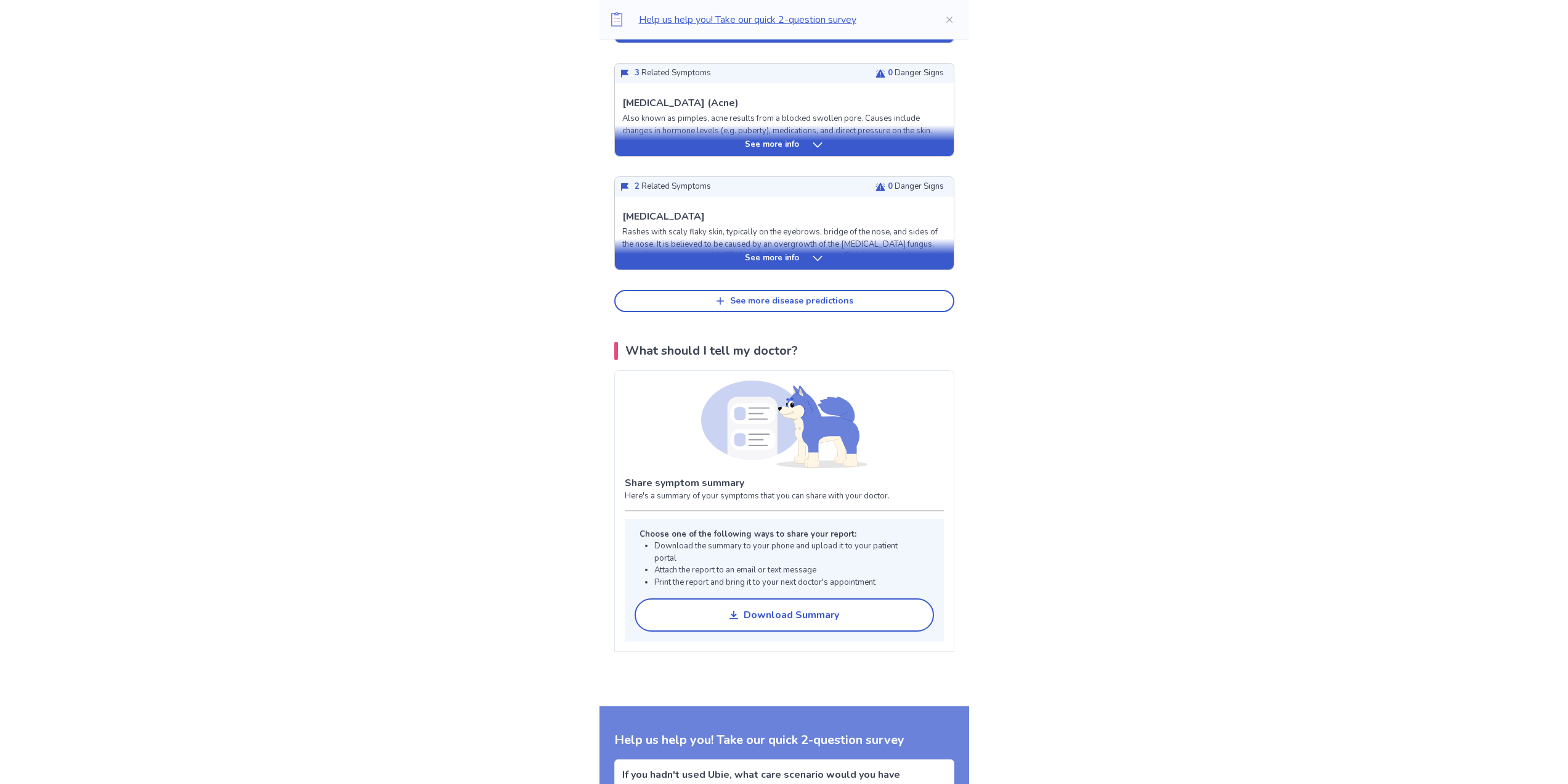
click at [815, 258] on icon at bounding box center [818, 258] width 13 height 13
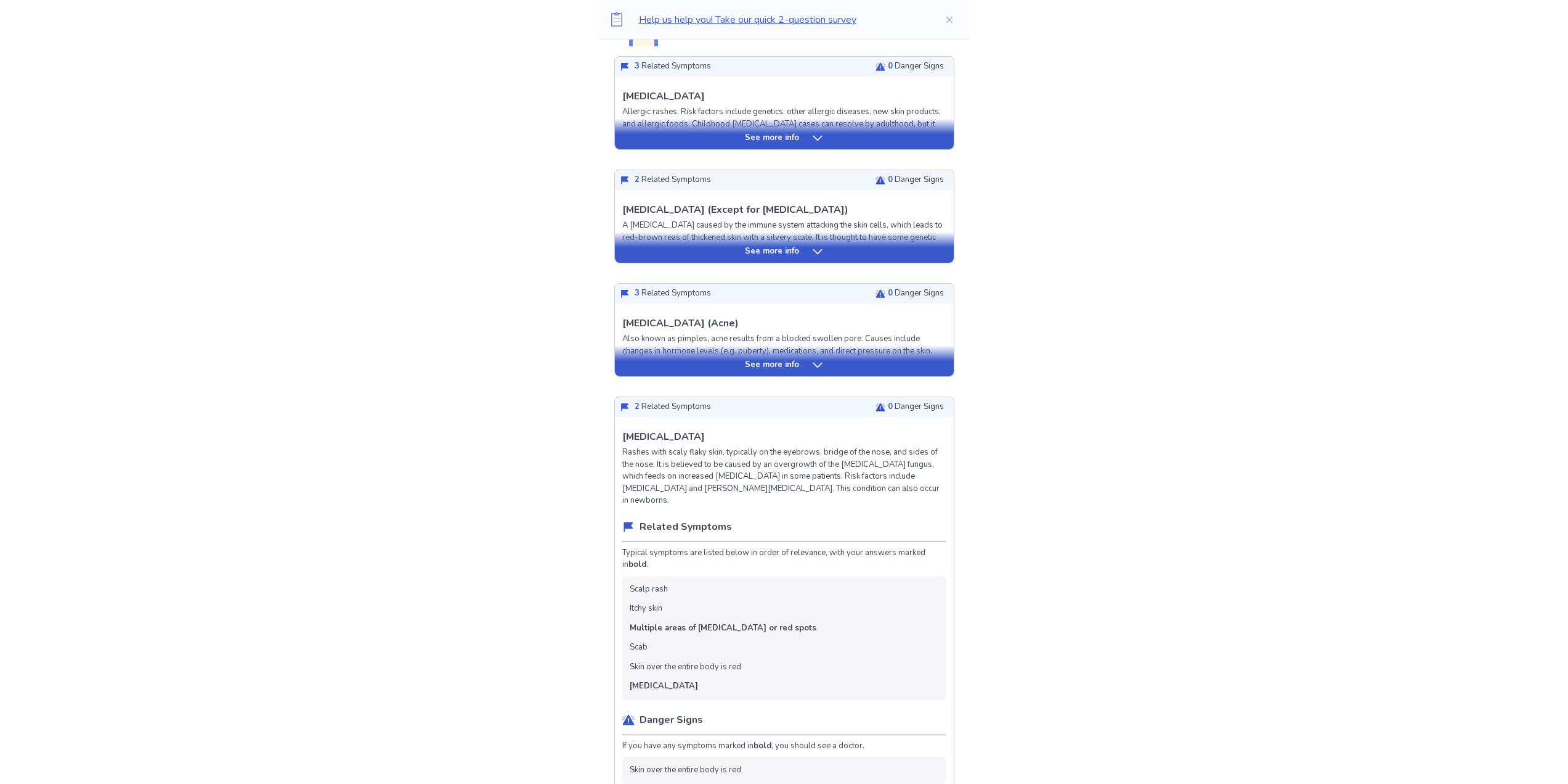
scroll to position [308, 0]
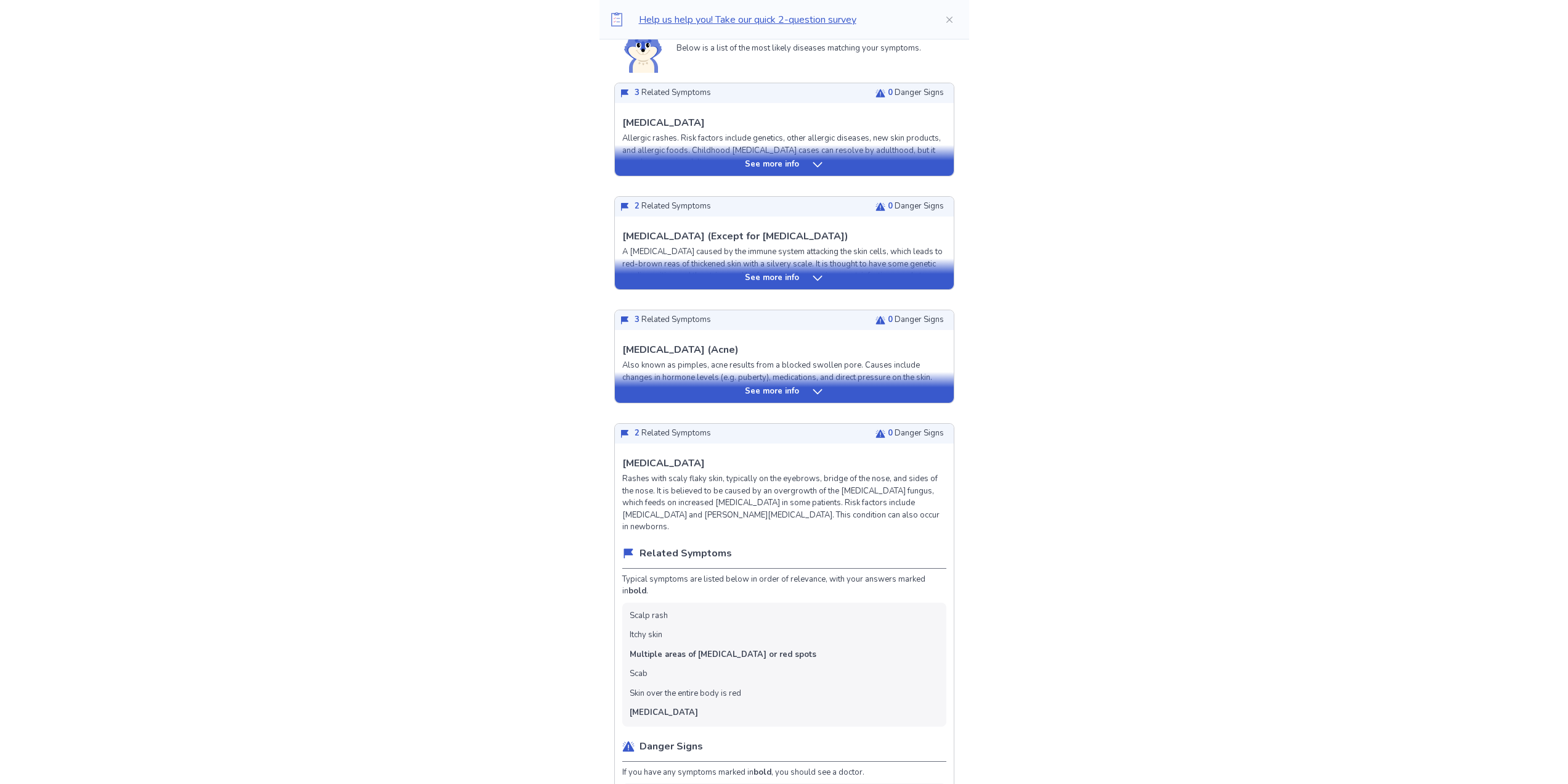
click at [818, 391] on icon at bounding box center [818, 392] width 13 height 13
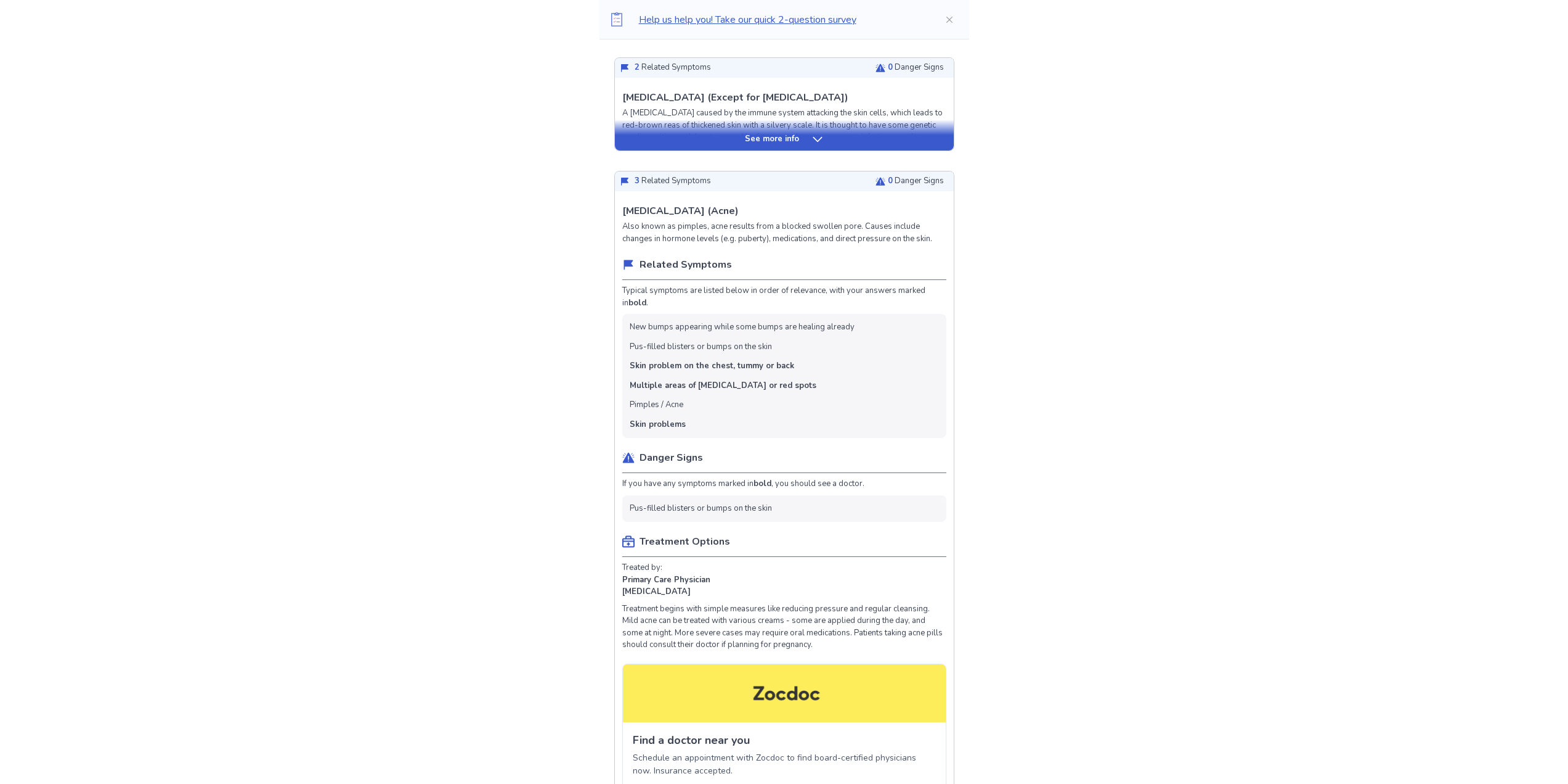
scroll to position [678, 0]
